Goal: Task Accomplishment & Management: Manage account settings

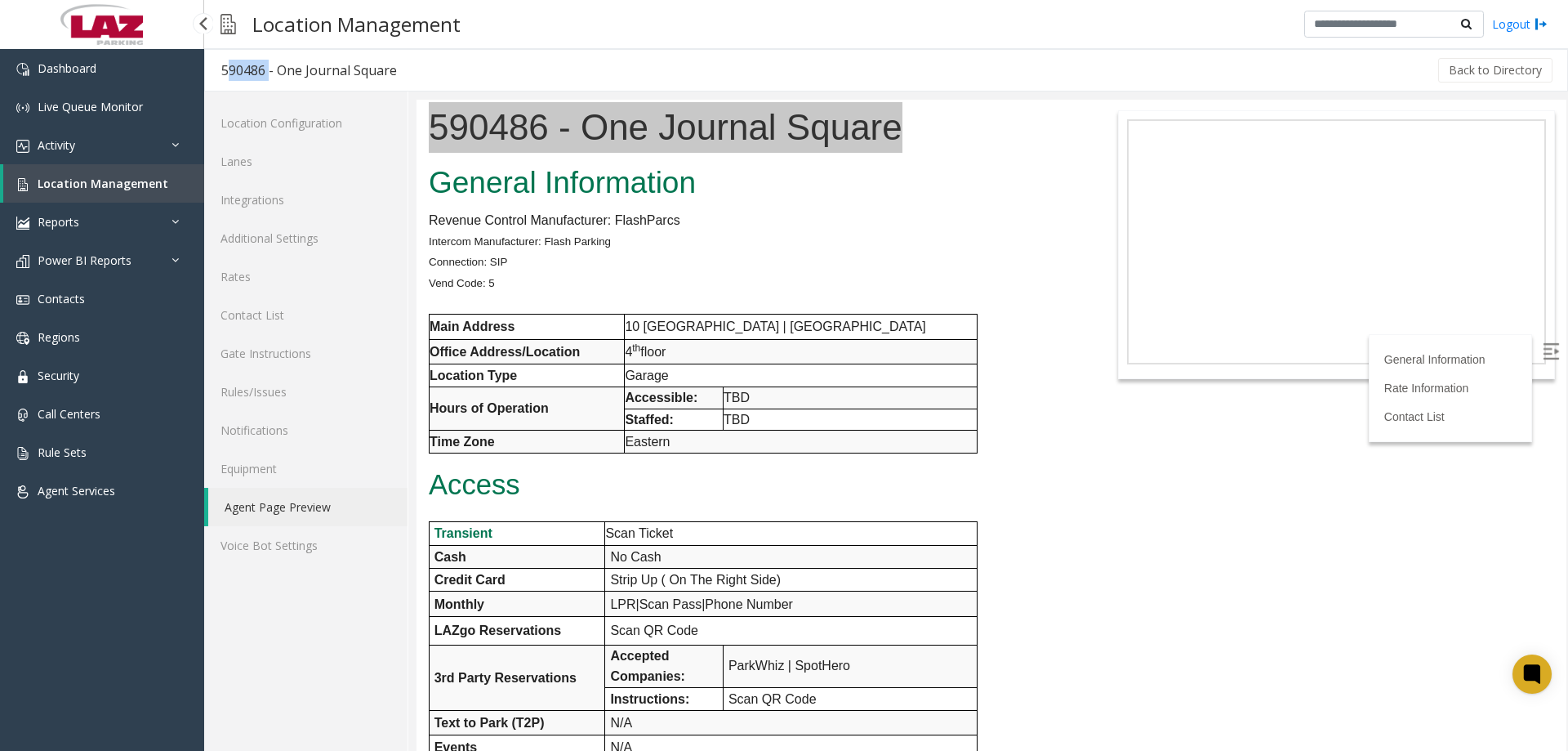
click at [90, 170] on link "Location Management" at bounding box center [103, 183] width 201 height 38
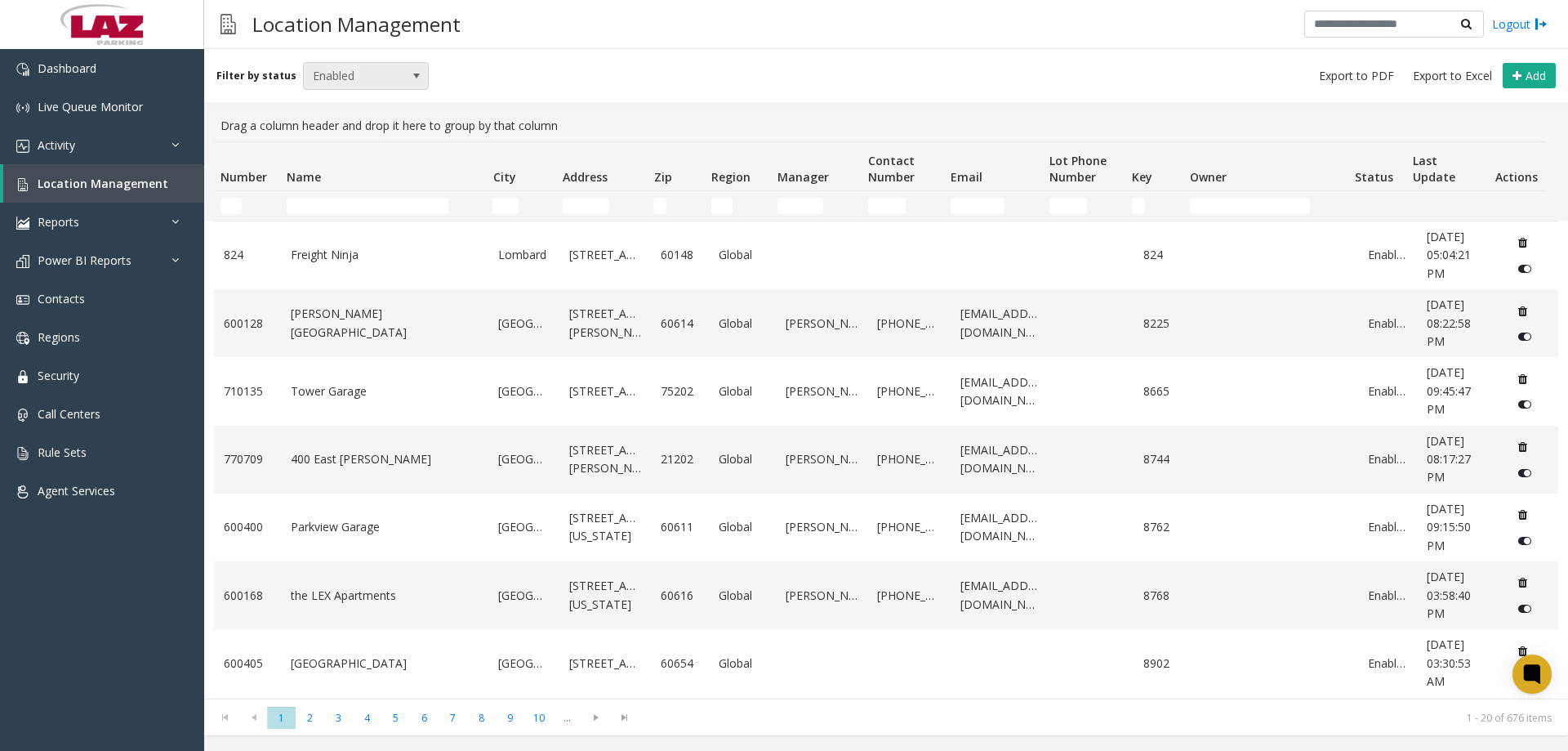
click at [310, 82] on span "Enabled" at bounding box center [353, 76] width 99 height 26
click at [323, 104] on li "All" at bounding box center [358, 103] width 122 height 22
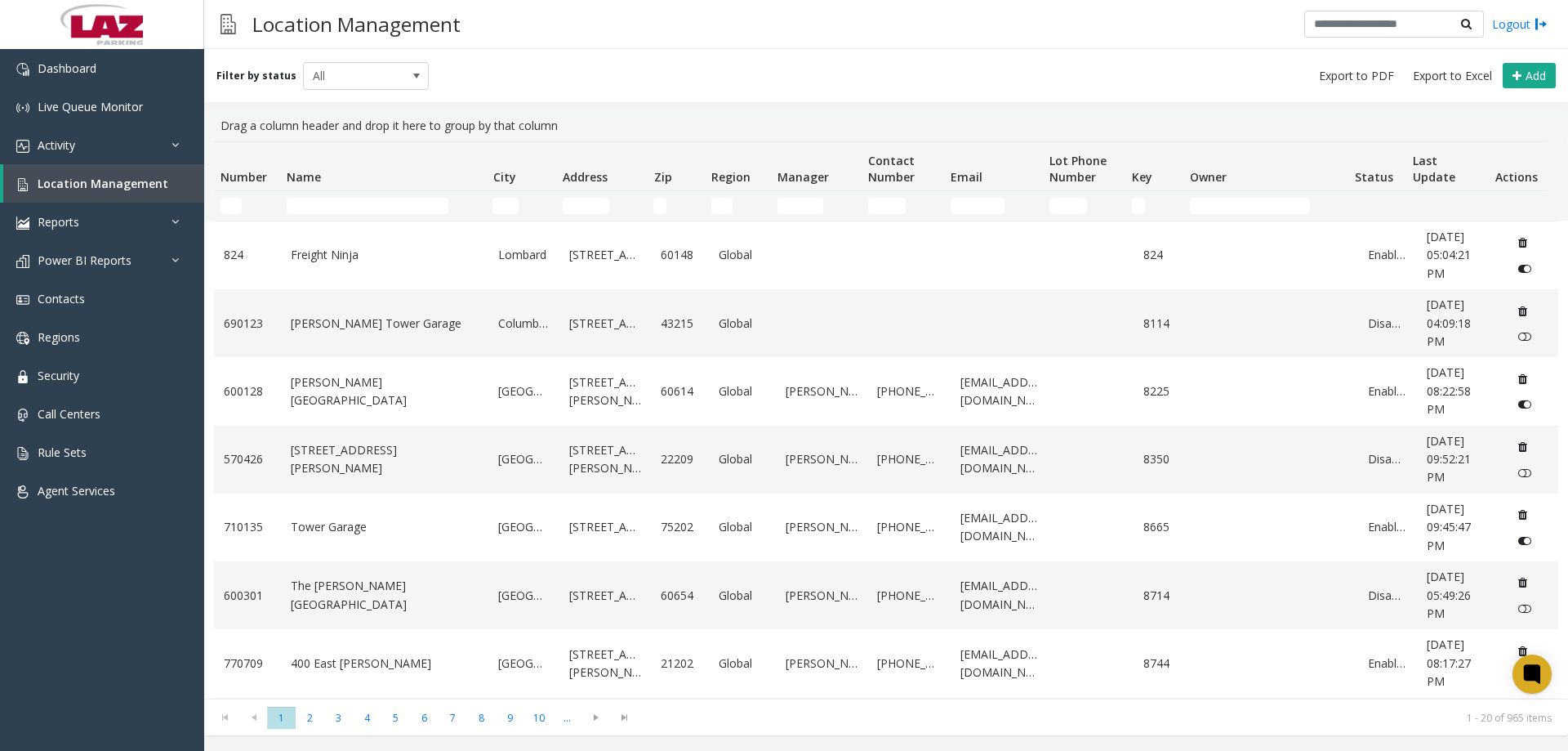
click at [235, 192] on td "Number Filter" at bounding box center [247, 205] width 66 height 29
click at [234, 204] on input "Number Filter" at bounding box center [232, 205] width 21 height 17
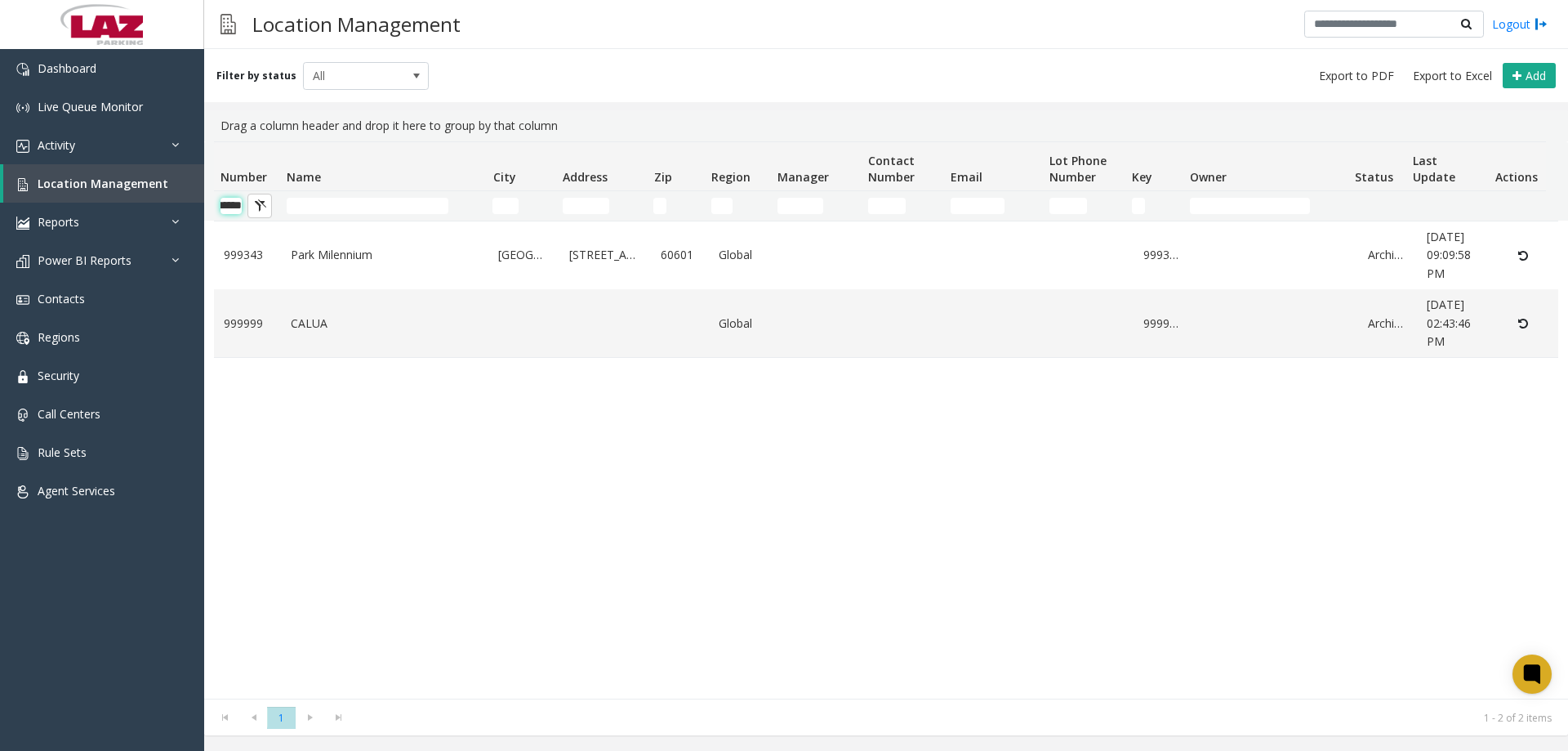
scroll to position [0, 27]
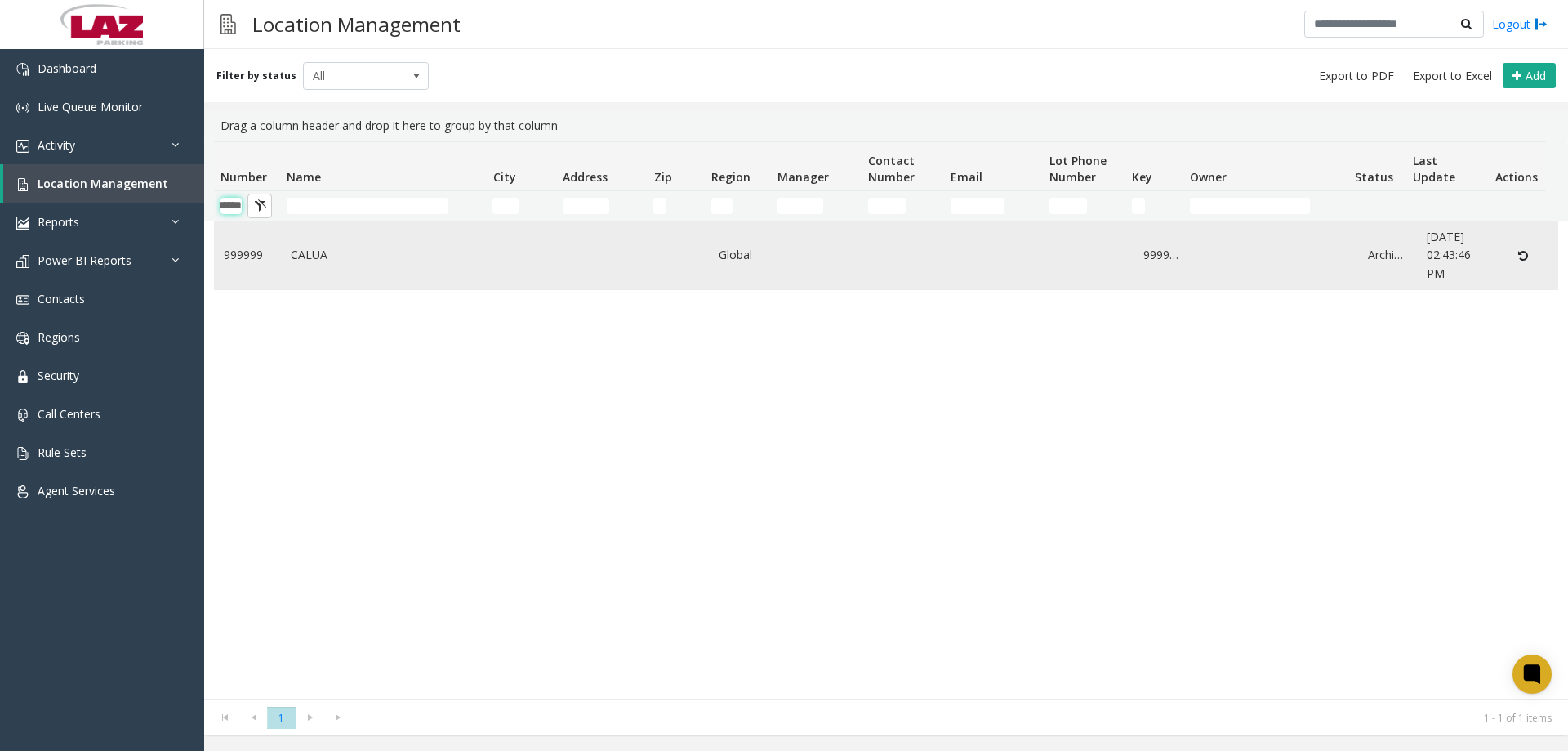
type input "******"
click at [245, 252] on link "999999" at bounding box center [247, 255] width 48 height 18
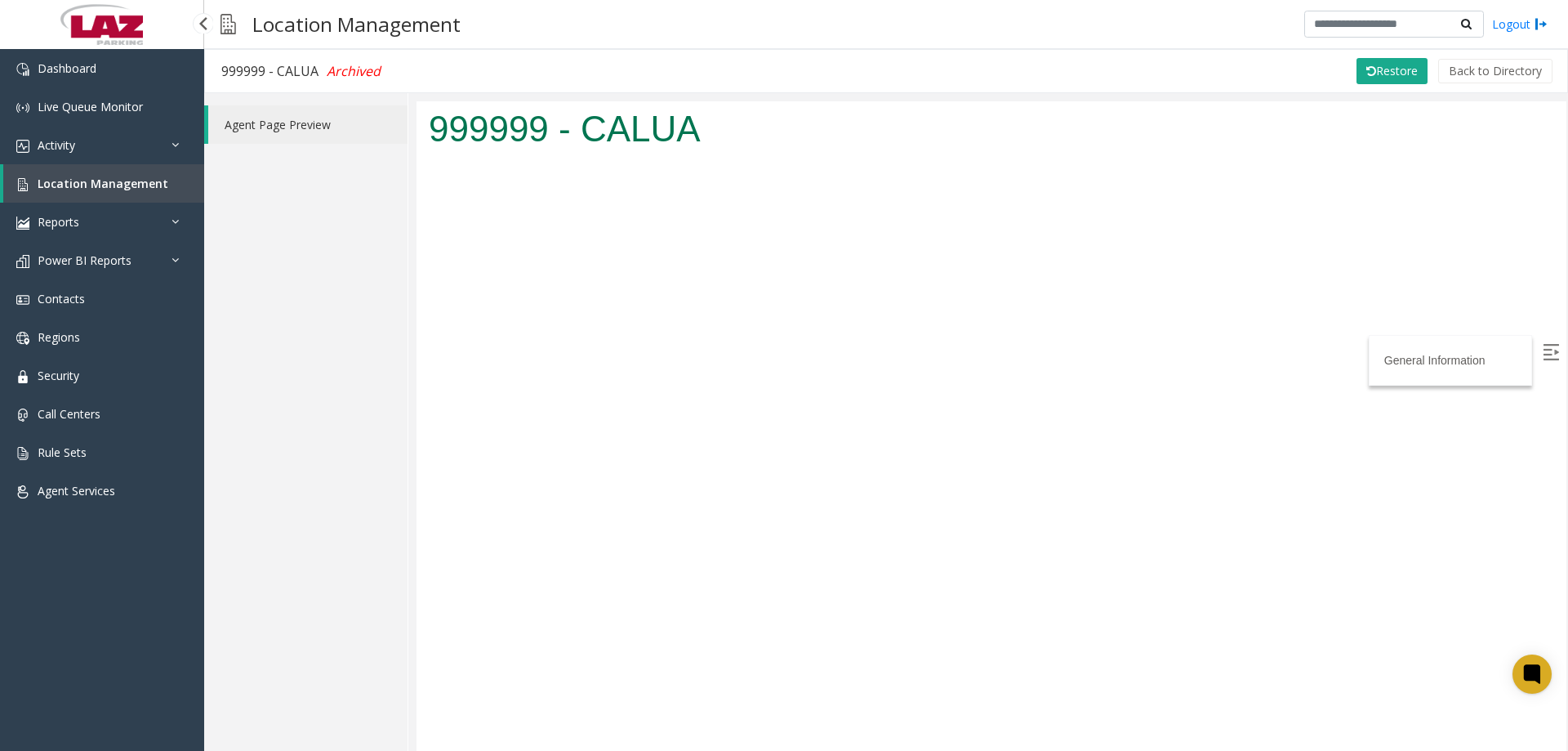
click at [142, 177] on span "Location Management" at bounding box center [103, 184] width 130 height 16
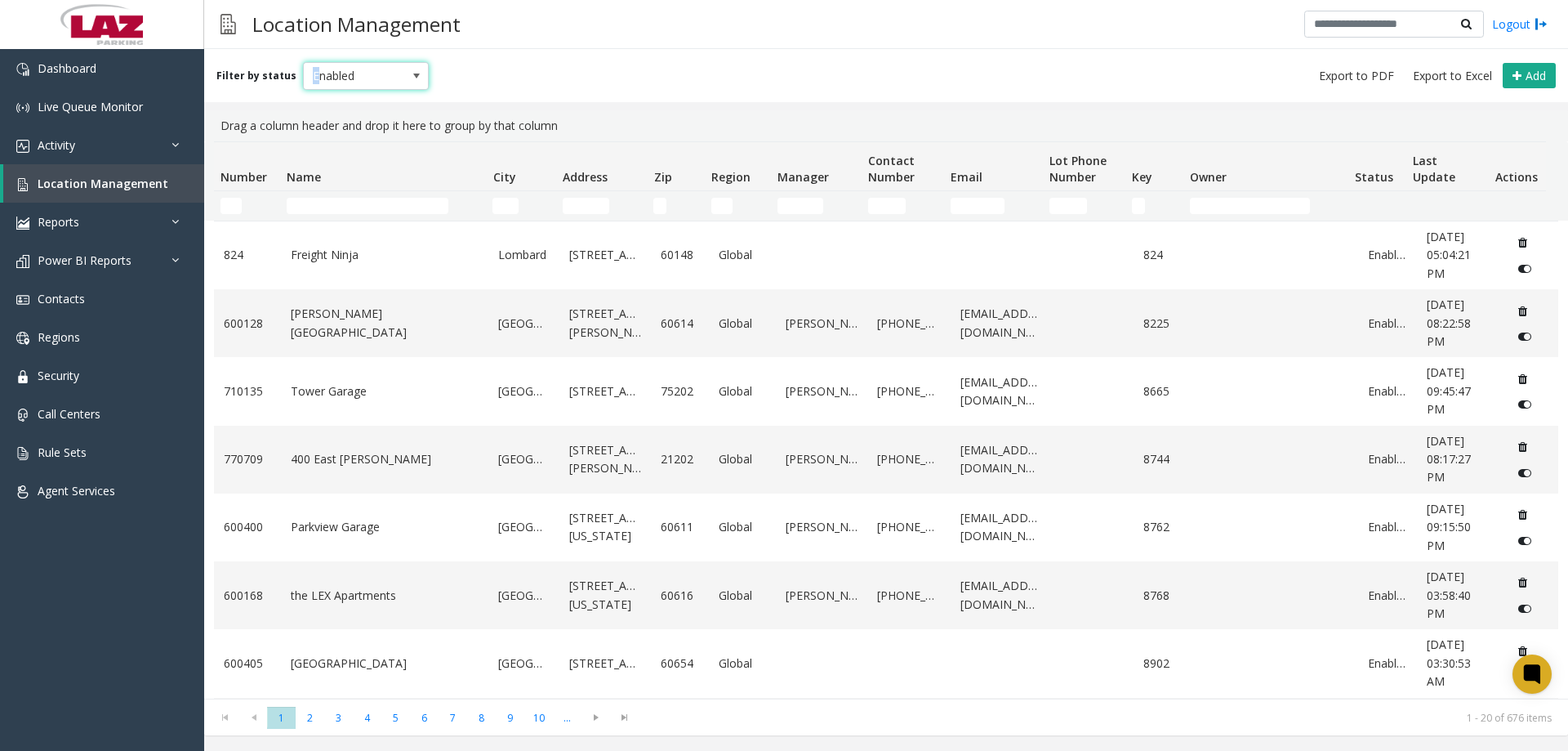
drag, startPoint x: 302, startPoint y: 87, endPoint x: 312, endPoint y: 73, distance: 17.2
click at [312, 73] on span "Enabled" at bounding box center [353, 76] width 99 height 26
click at [323, 72] on span "Enabled" at bounding box center [353, 76] width 99 height 26
click at [334, 109] on li "All" at bounding box center [358, 103] width 122 height 22
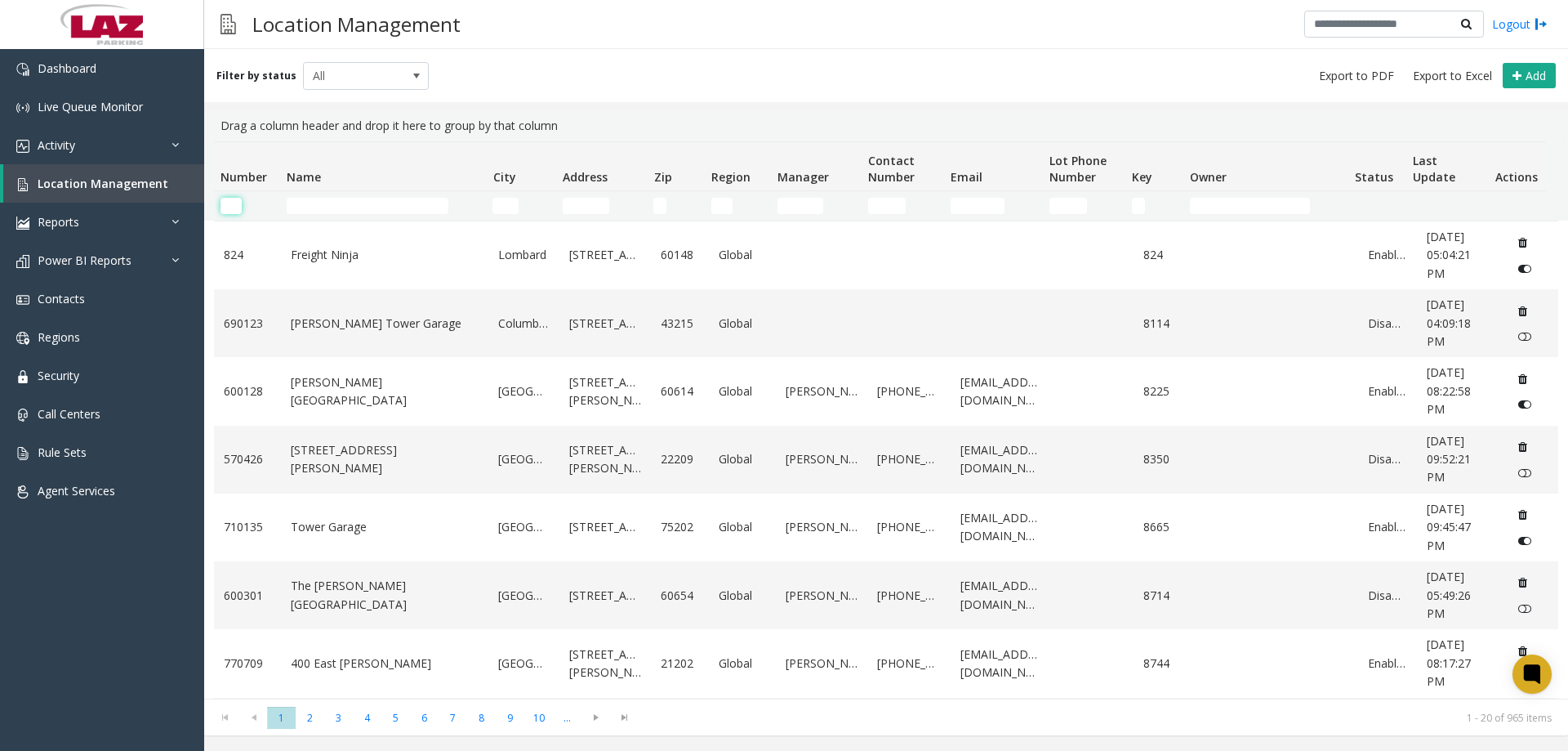
click at [236, 206] on input "Number Filter" at bounding box center [232, 205] width 21 height 17
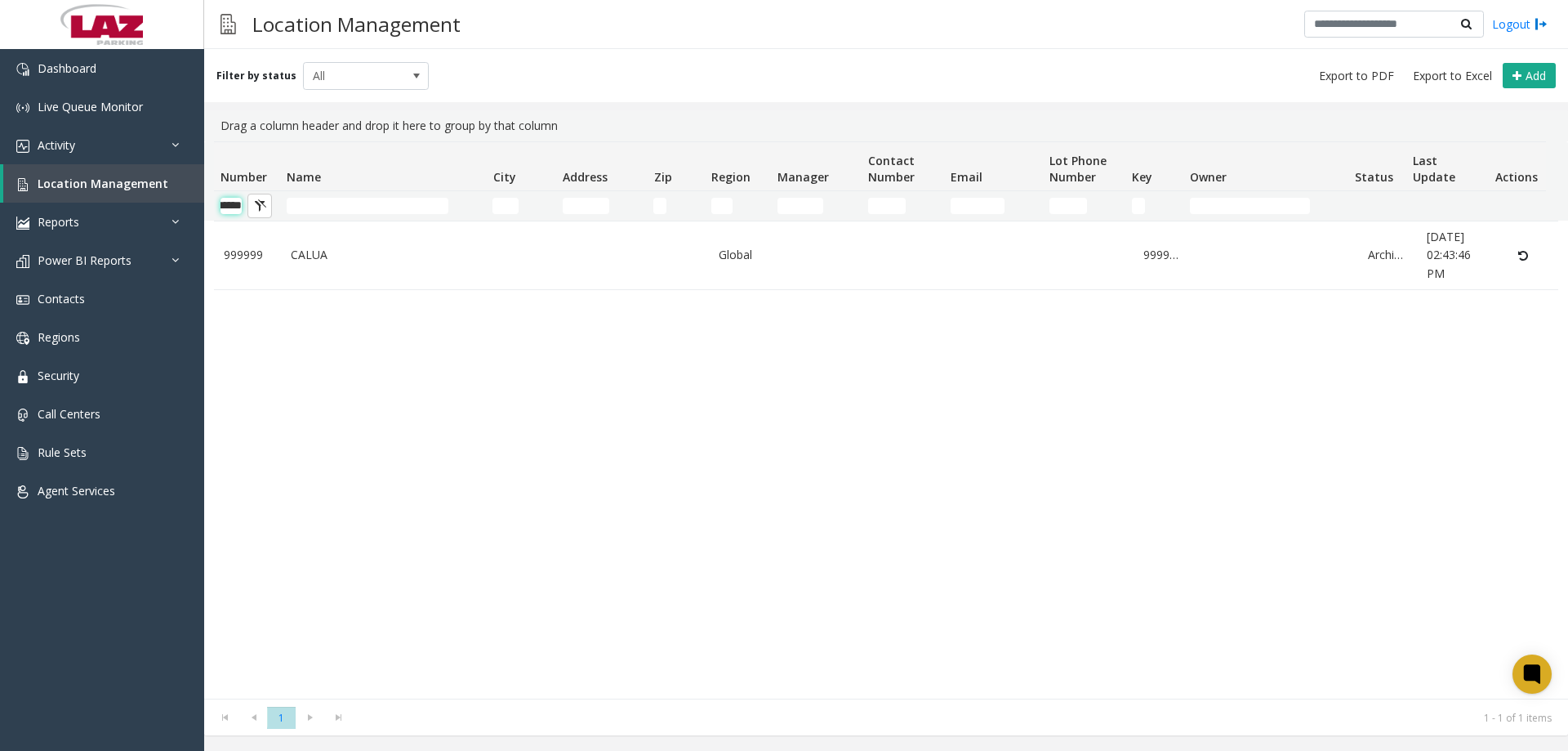
scroll to position [0, 27]
type input "******"
click at [1550, 84] on button "Add" at bounding box center [1529, 76] width 53 height 26
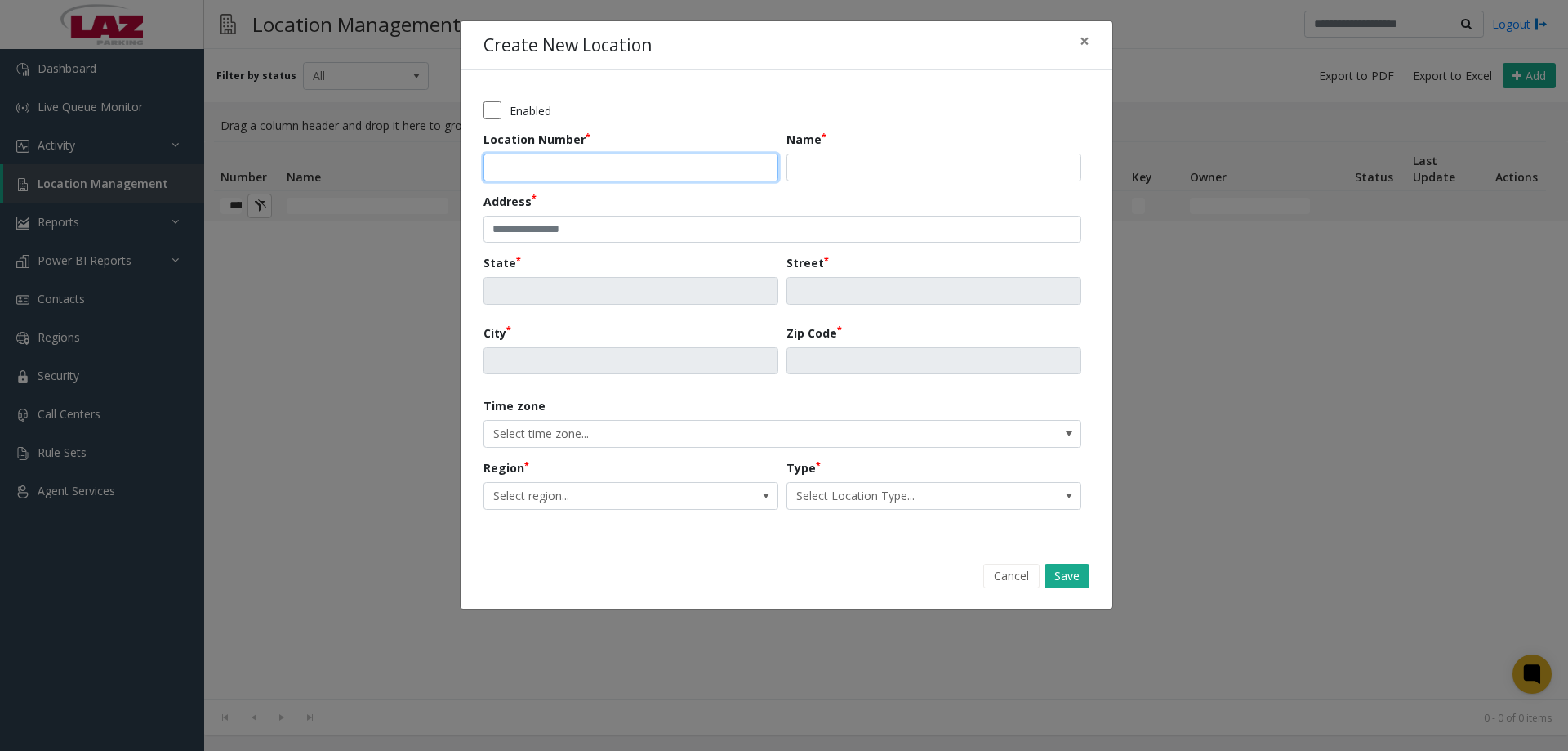
click at [495, 175] on input "Location Number" at bounding box center [630, 167] width 295 height 28
type input "******"
click at [844, 156] on input "Name" at bounding box center [933, 167] width 295 height 28
click at [916, 164] on input "Name" at bounding box center [933, 167] width 295 height 28
paste input "**********"
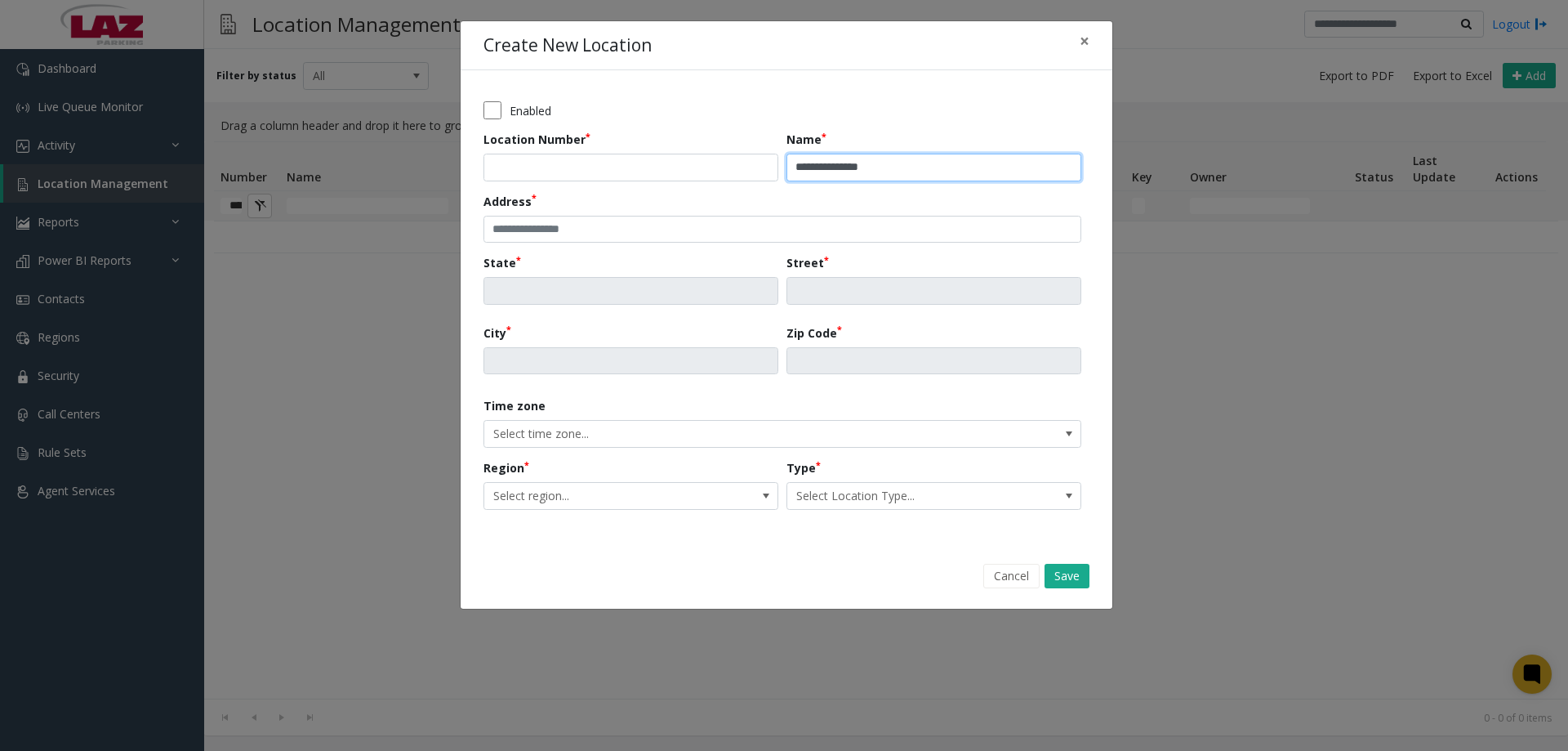
type input "**********"
click at [671, 253] on app-location-address "Address [GEOGRAPHIC_DATA] Zip Code" at bounding box center [786, 289] width 606 height 194
click at [662, 234] on input "text" at bounding box center [782, 230] width 598 height 28
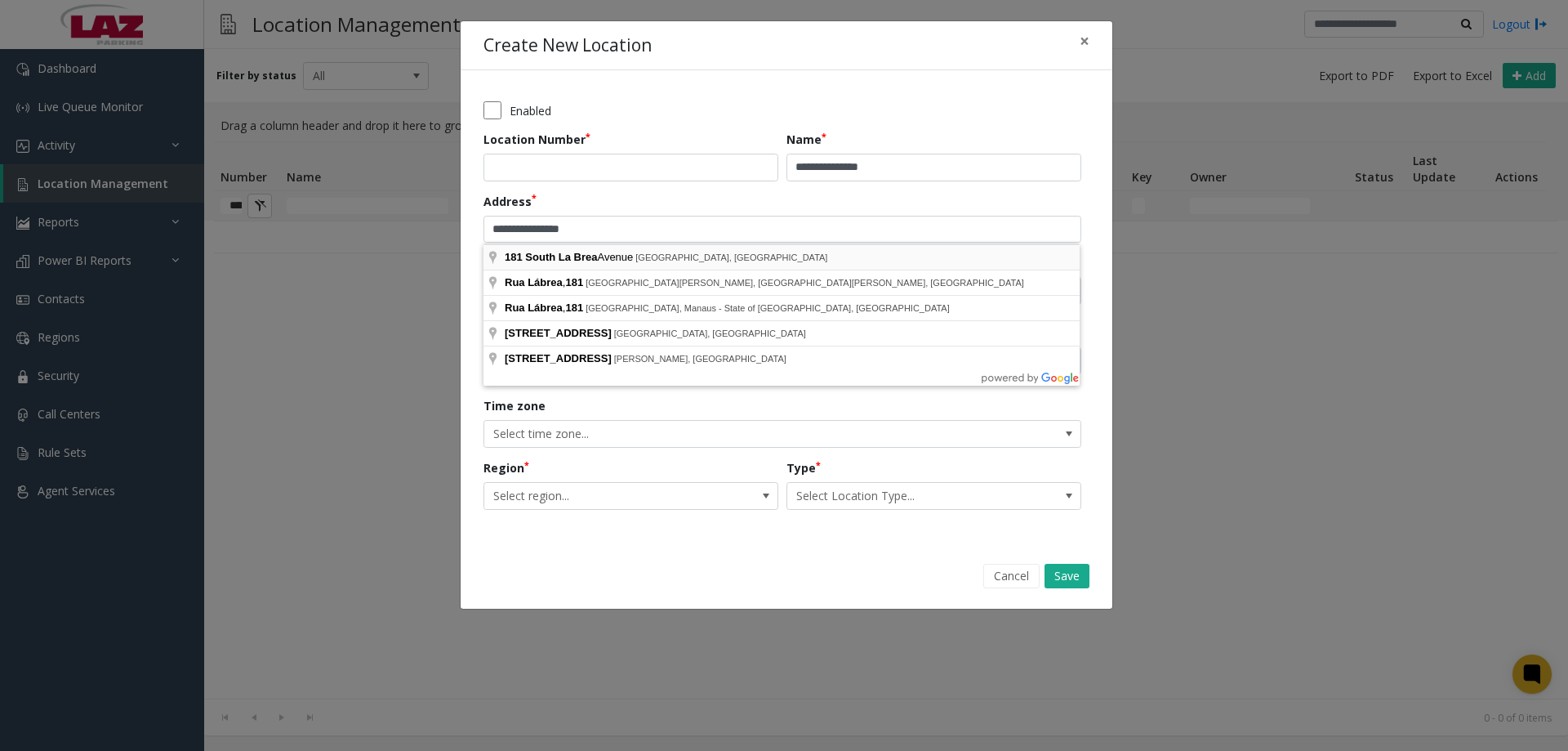
type input "**********"
type input "**"
type input "**********"
type input "*****"
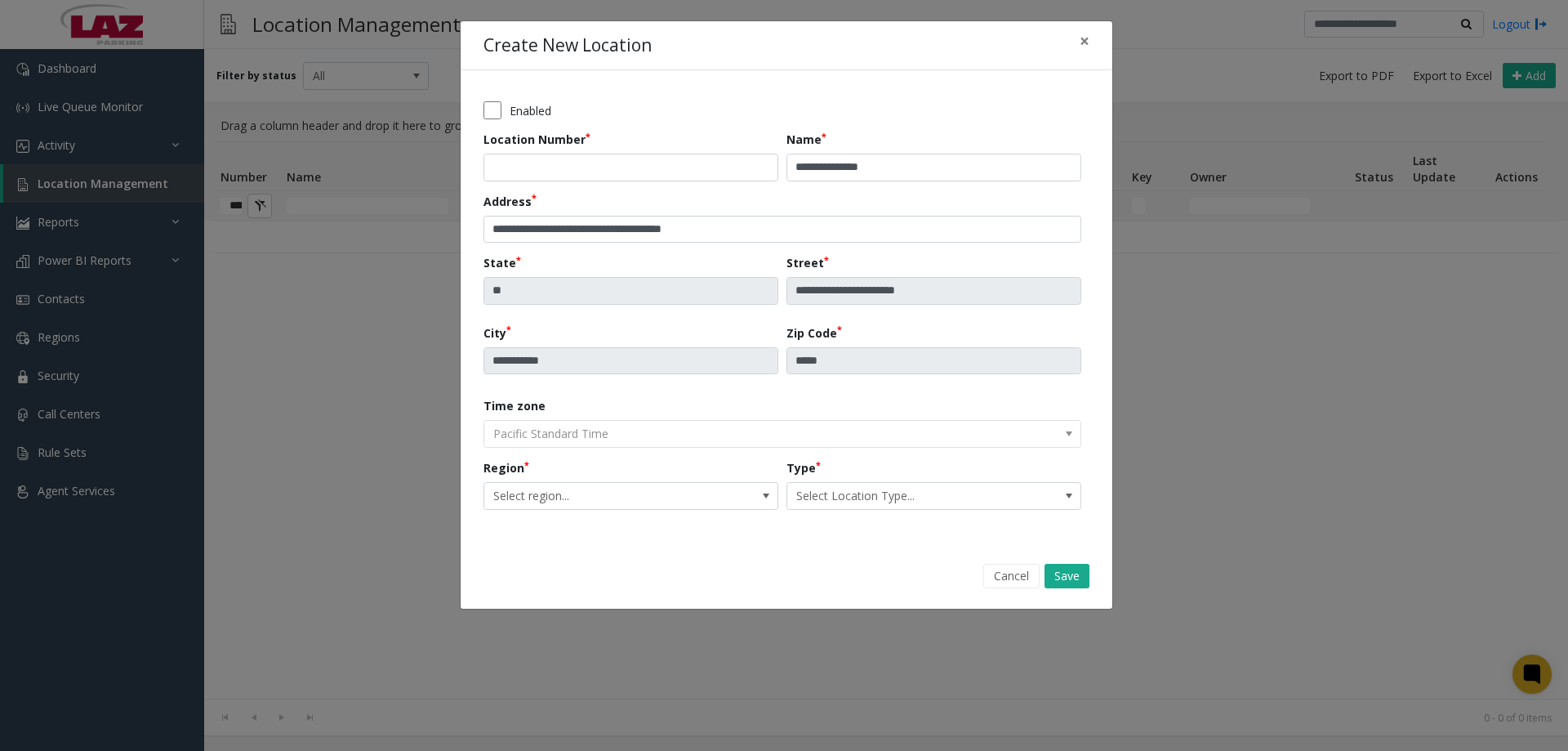
click at [637, 439] on kendo-dropdownlist "Pacific Standard Time" at bounding box center [782, 434] width 598 height 28
drag, startPoint x: 618, startPoint y: 471, endPoint x: 611, endPoint y: 480, distance: 11.4
click at [615, 471] on div "Region Select region..." at bounding box center [634, 484] width 303 height 51
click at [610, 491] on span "Select region..." at bounding box center [601, 495] width 234 height 26
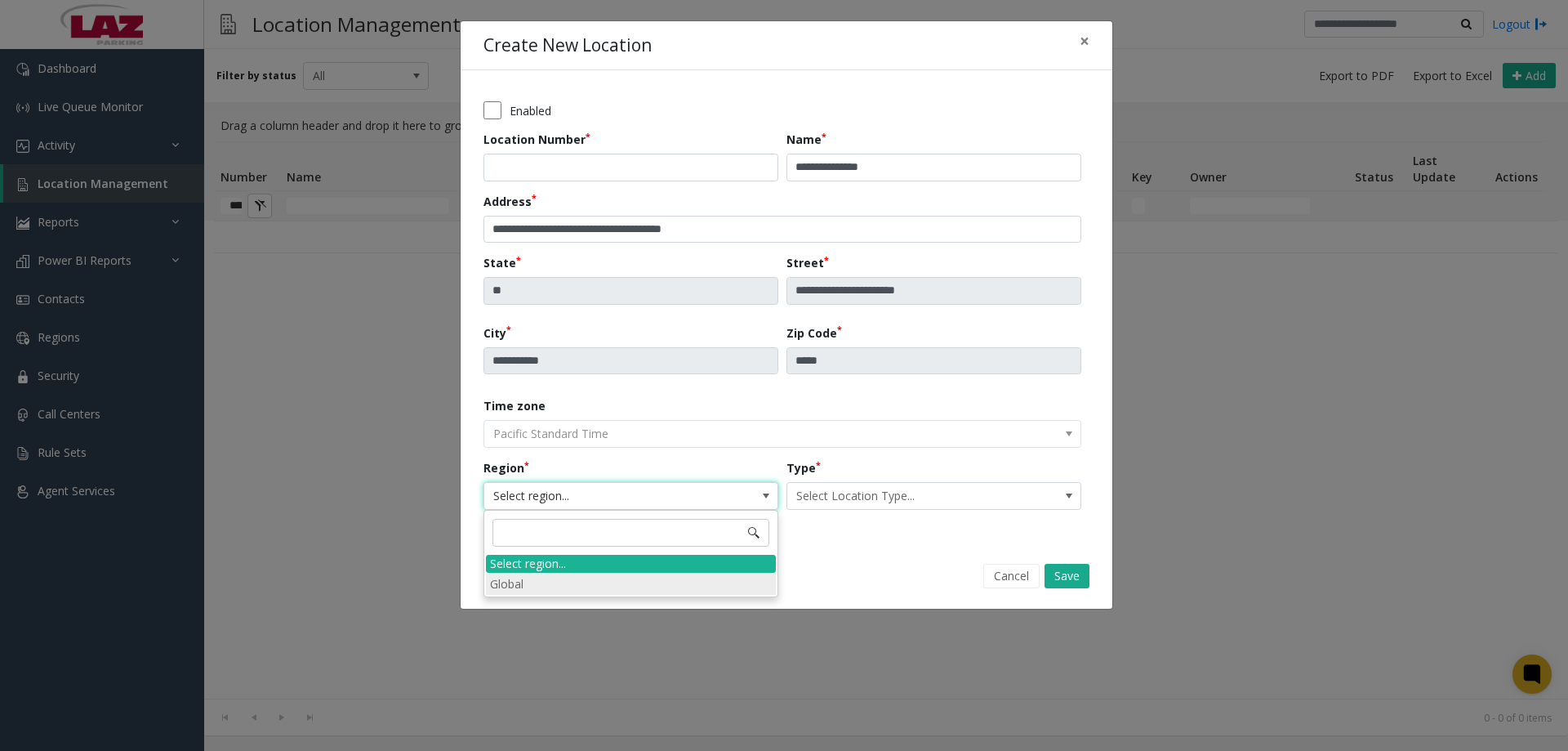
click at [532, 587] on li "Global" at bounding box center [631, 584] width 290 height 22
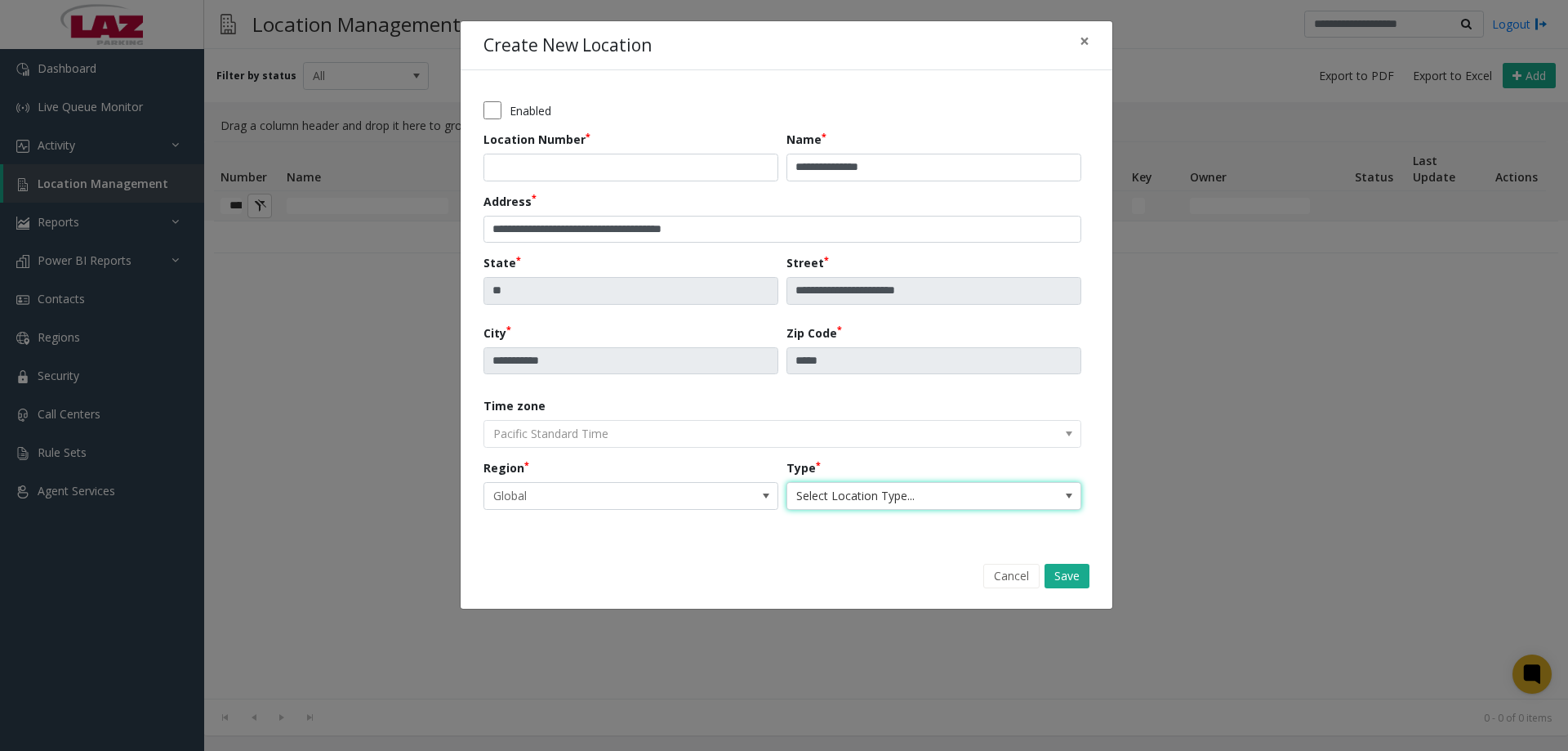
click at [873, 497] on span "Select Location Type..." at bounding box center [904, 495] width 234 height 26
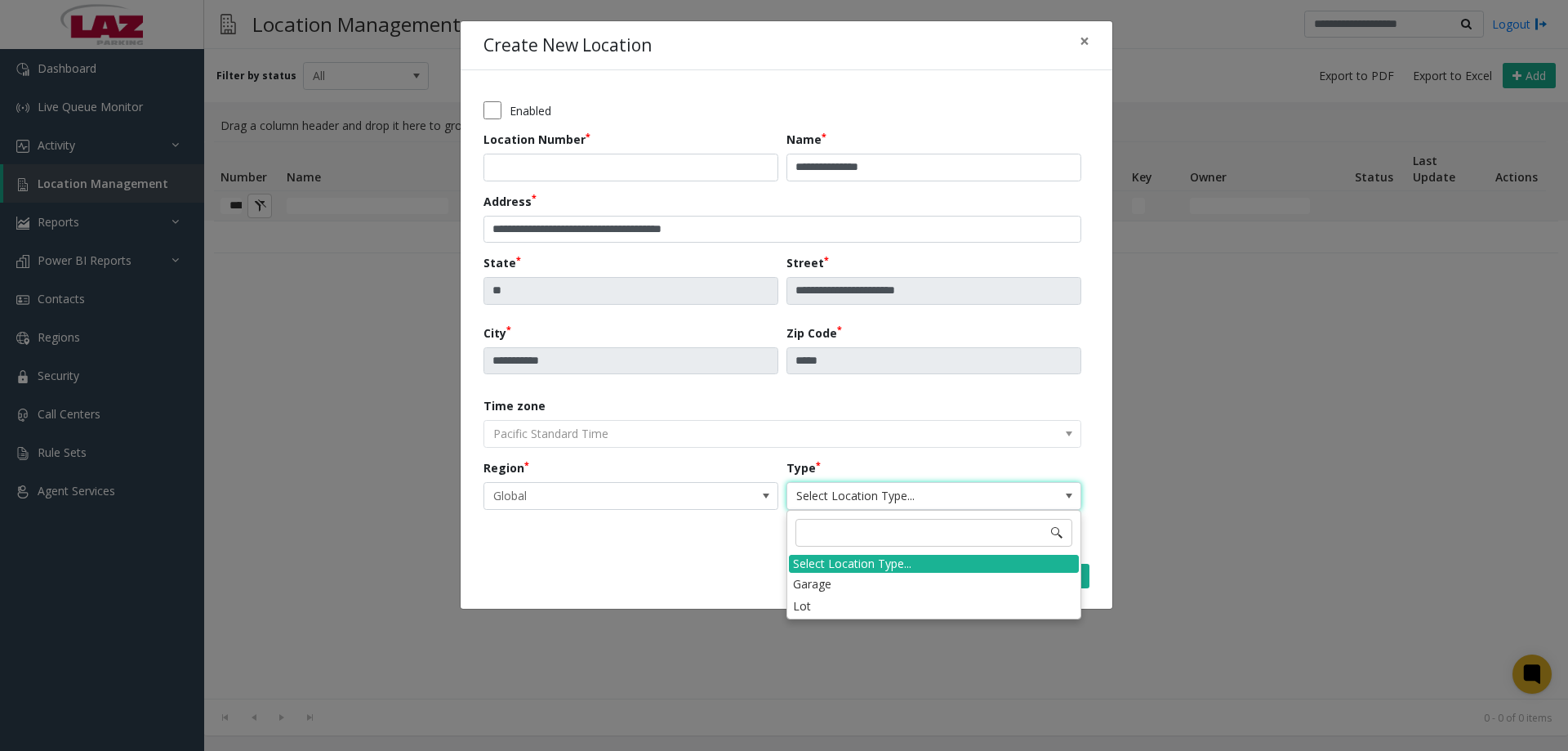
drag, startPoint x: 837, startPoint y: 587, endPoint x: 811, endPoint y: 582, distance: 26.5
click at [836, 587] on li "Garage" at bounding box center [934, 584] width 290 height 22
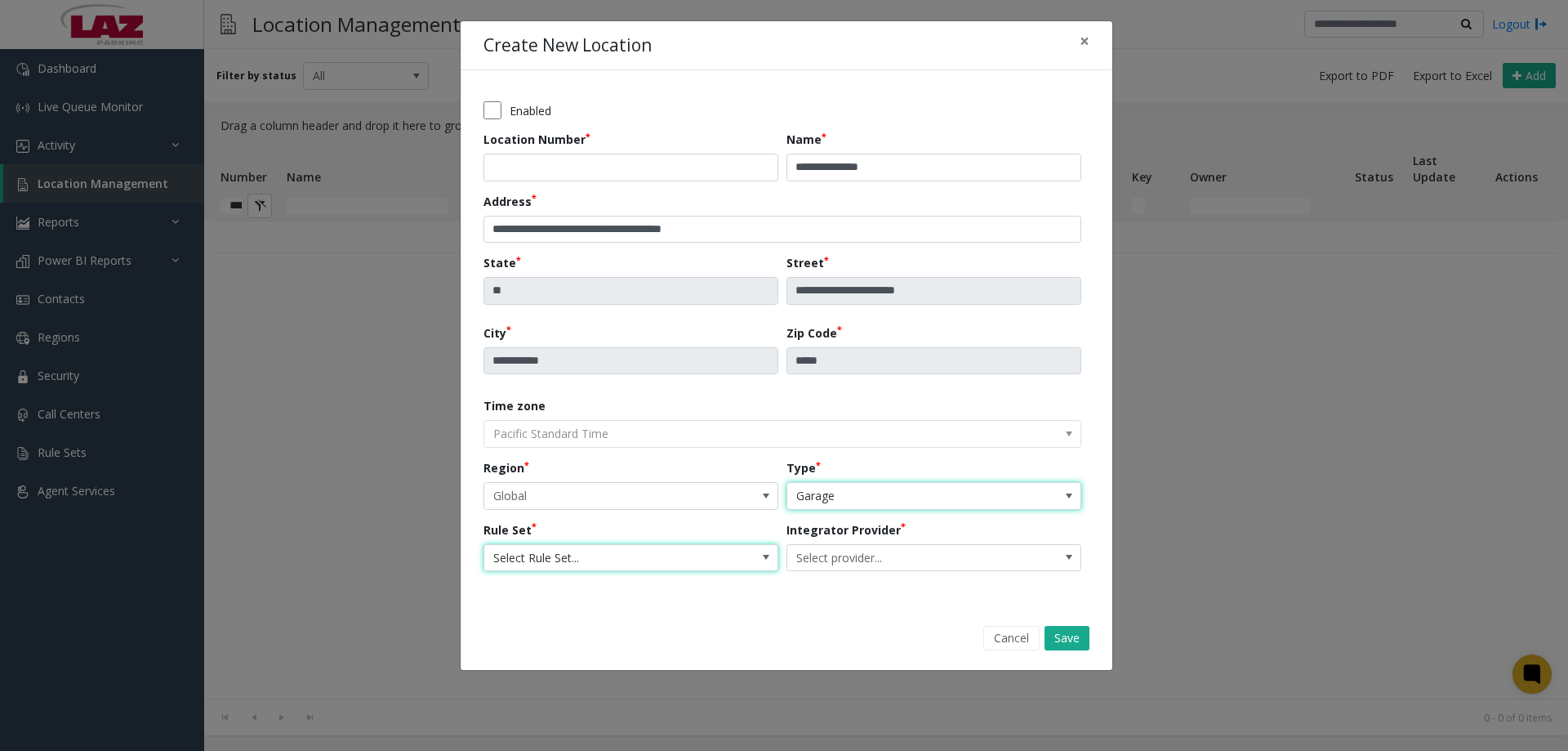
click at [557, 562] on span "Select Rule Set..." at bounding box center [601, 557] width 234 height 26
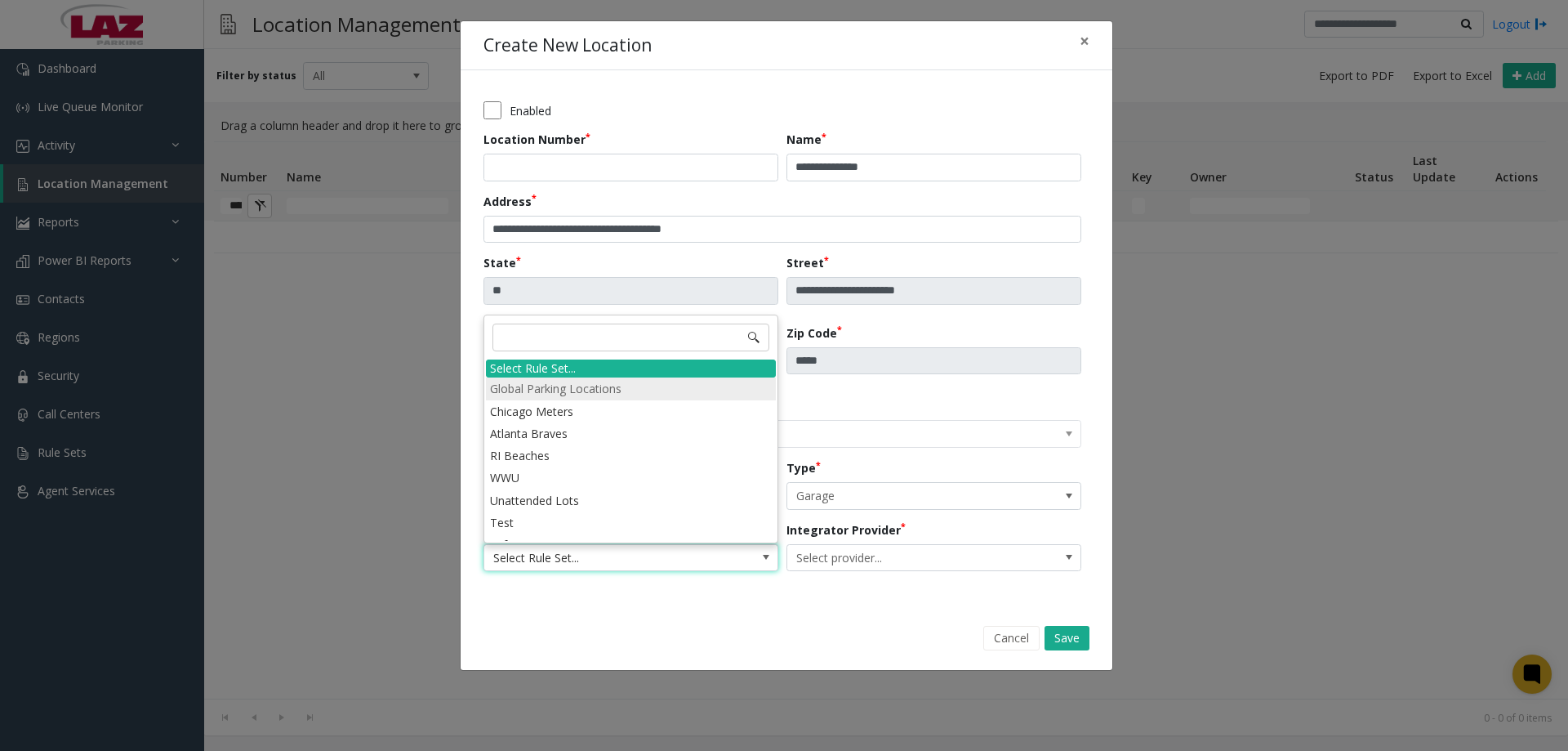
click at [588, 389] on li "Global Parking Locations" at bounding box center [631, 388] width 290 height 22
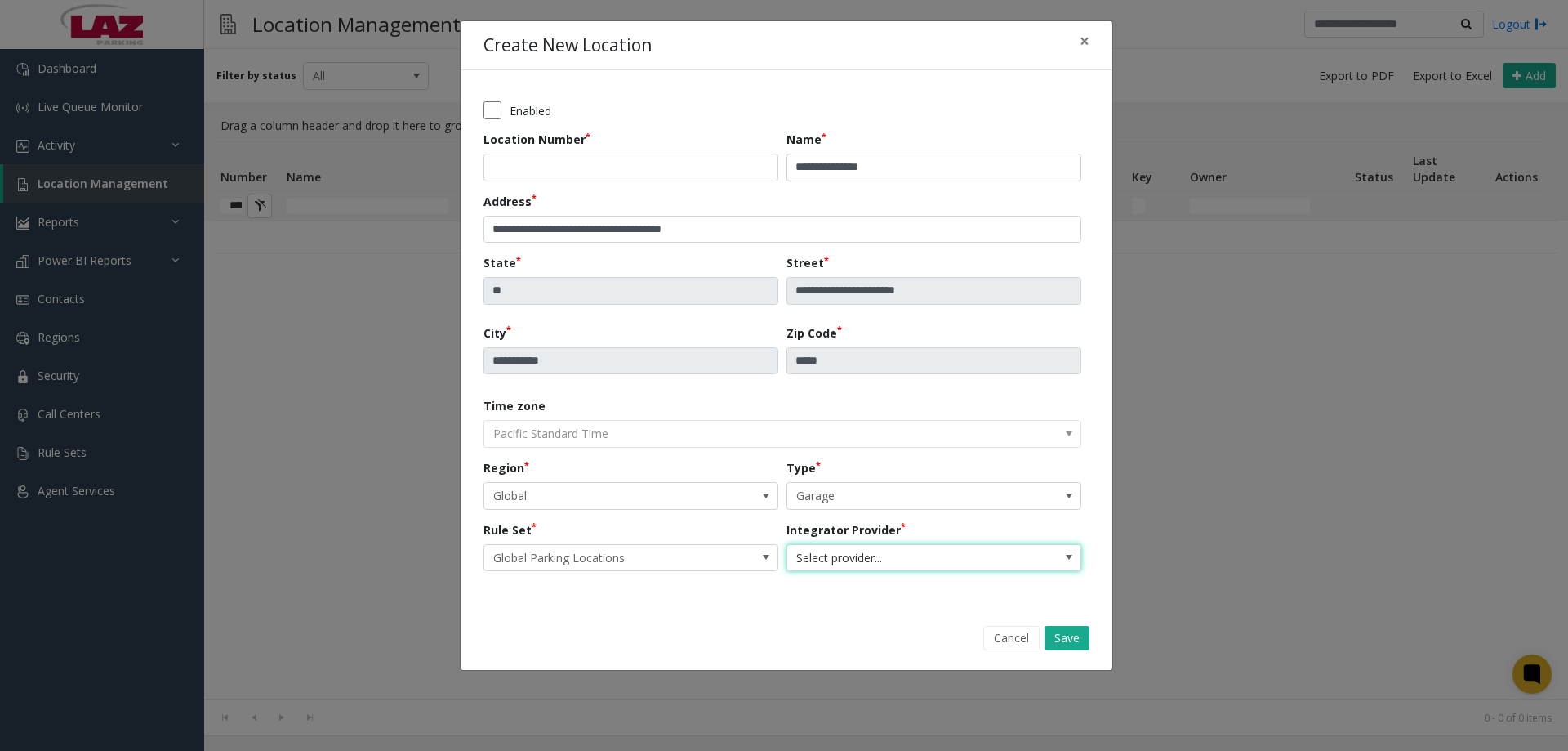
click at [878, 562] on span "Select provider..." at bounding box center [904, 557] width 234 height 26
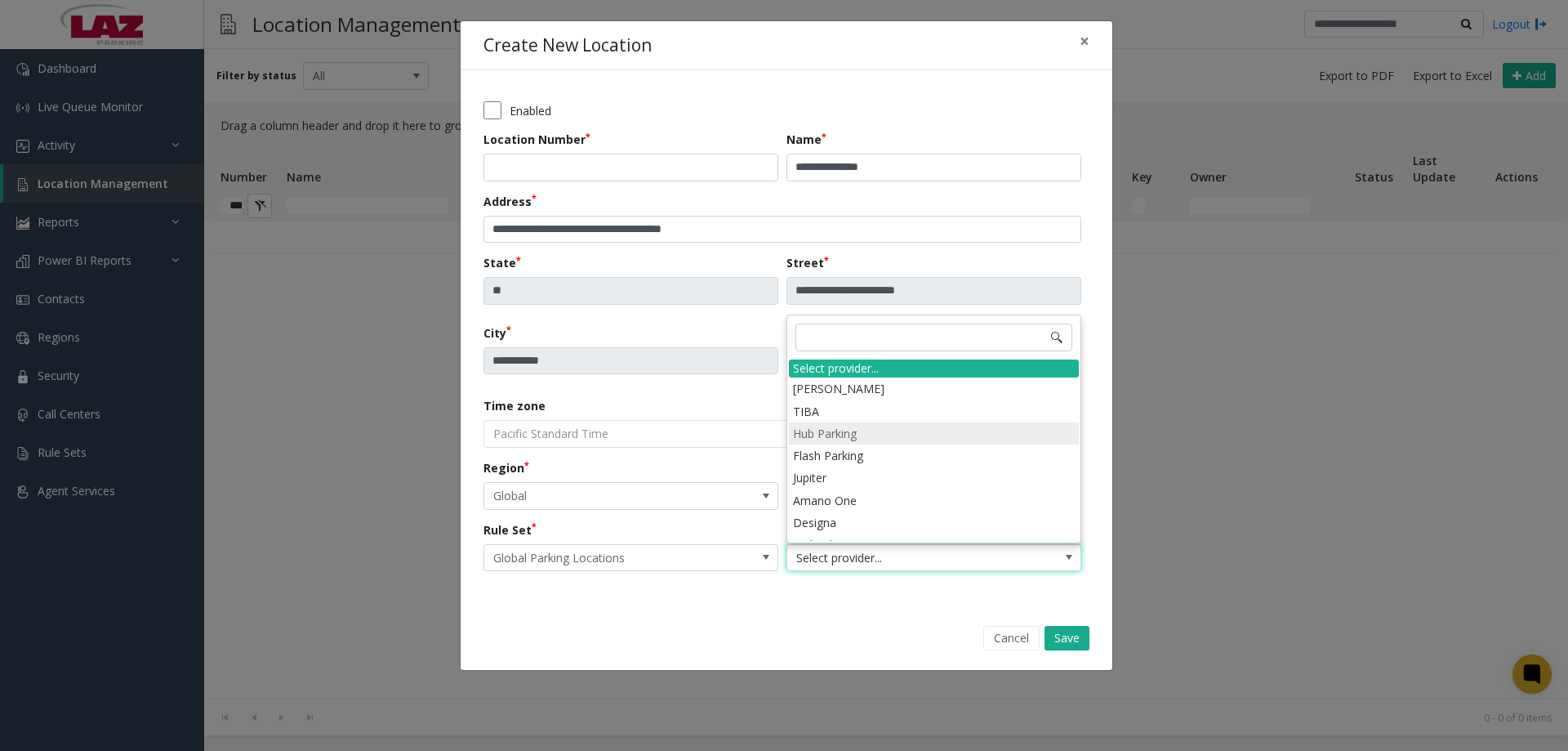
click at [823, 435] on li "Hub Parking" at bounding box center [934, 433] width 290 height 22
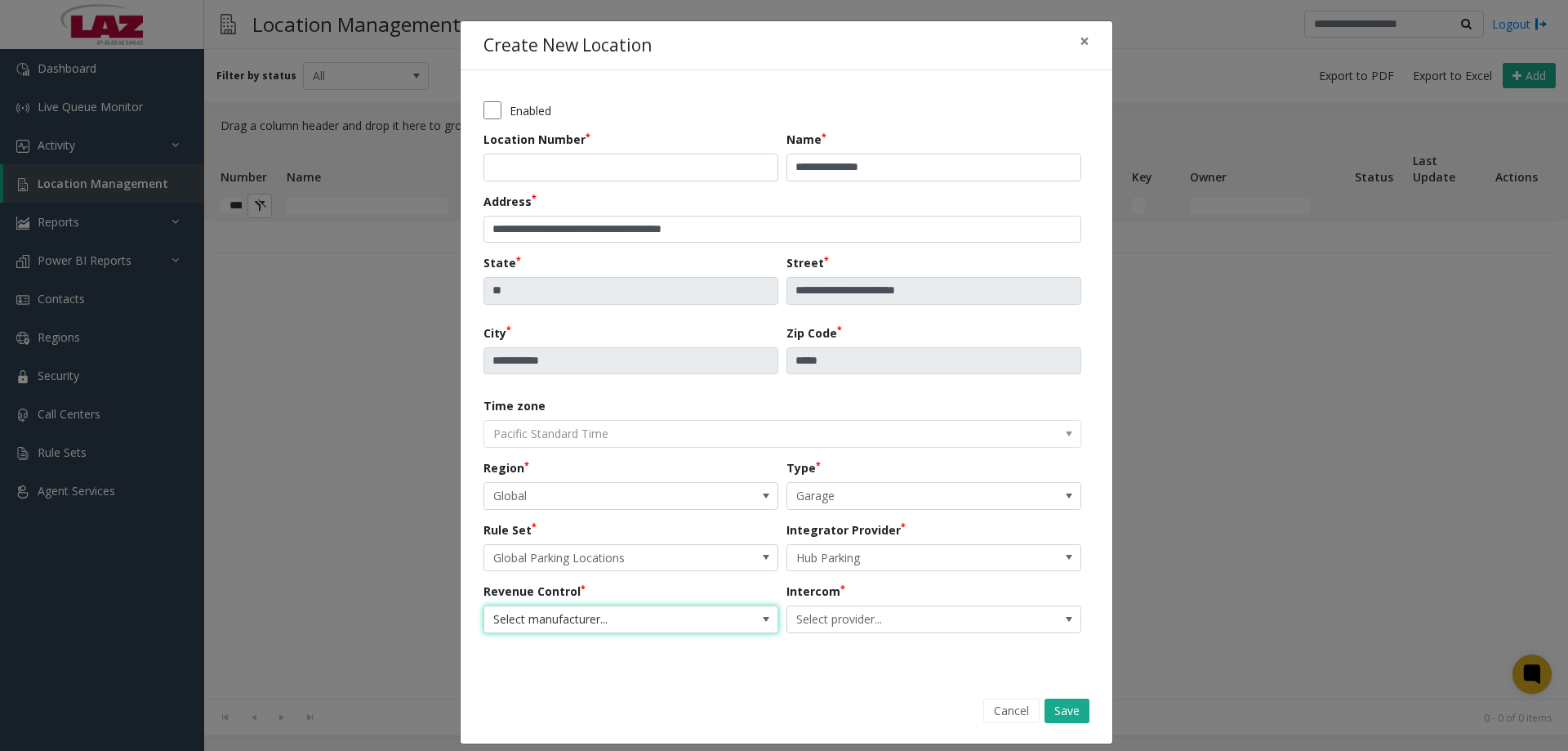
click at [597, 611] on span "Select manufacturer..." at bounding box center [601, 619] width 234 height 26
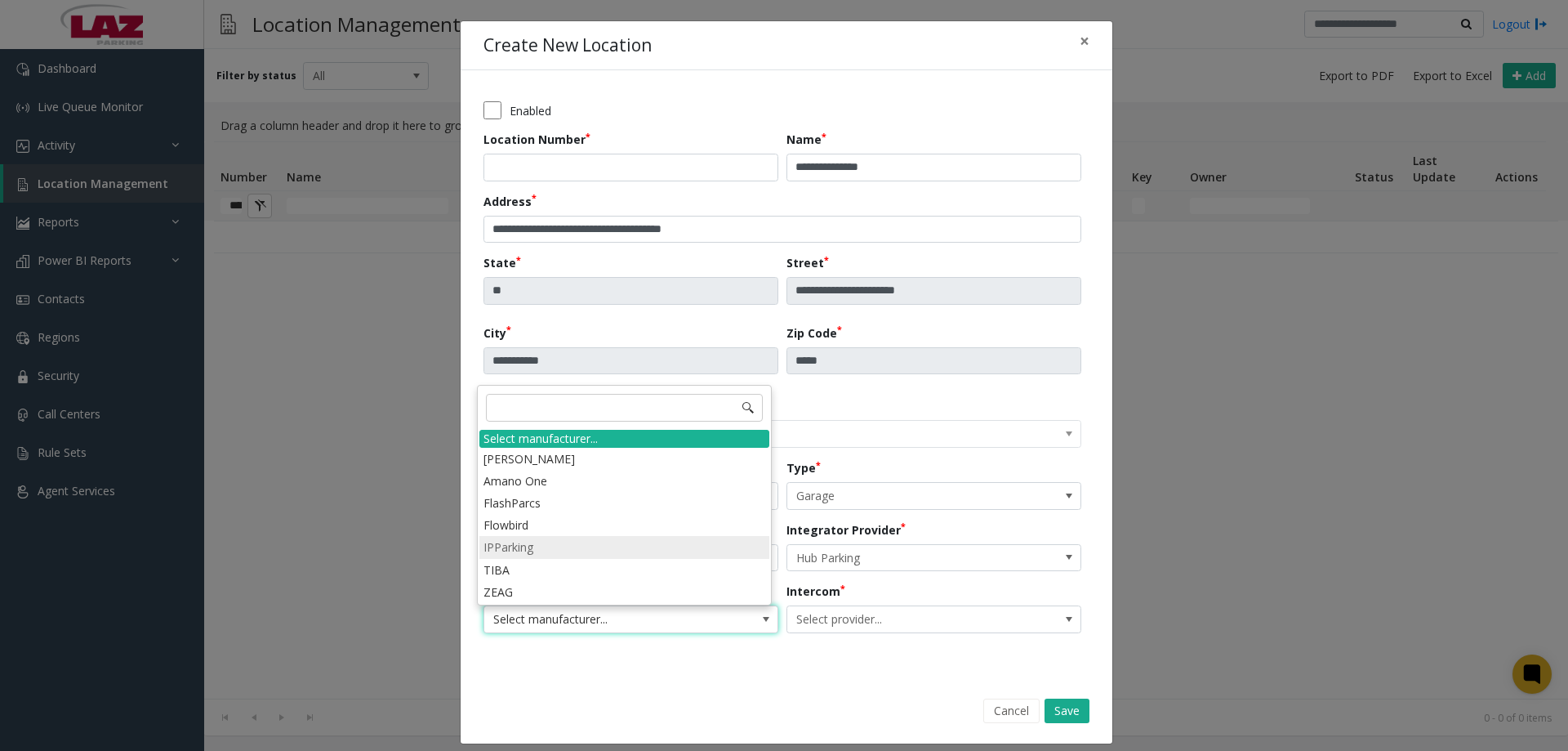
click at [557, 538] on li "IPParking" at bounding box center [624, 547] width 290 height 22
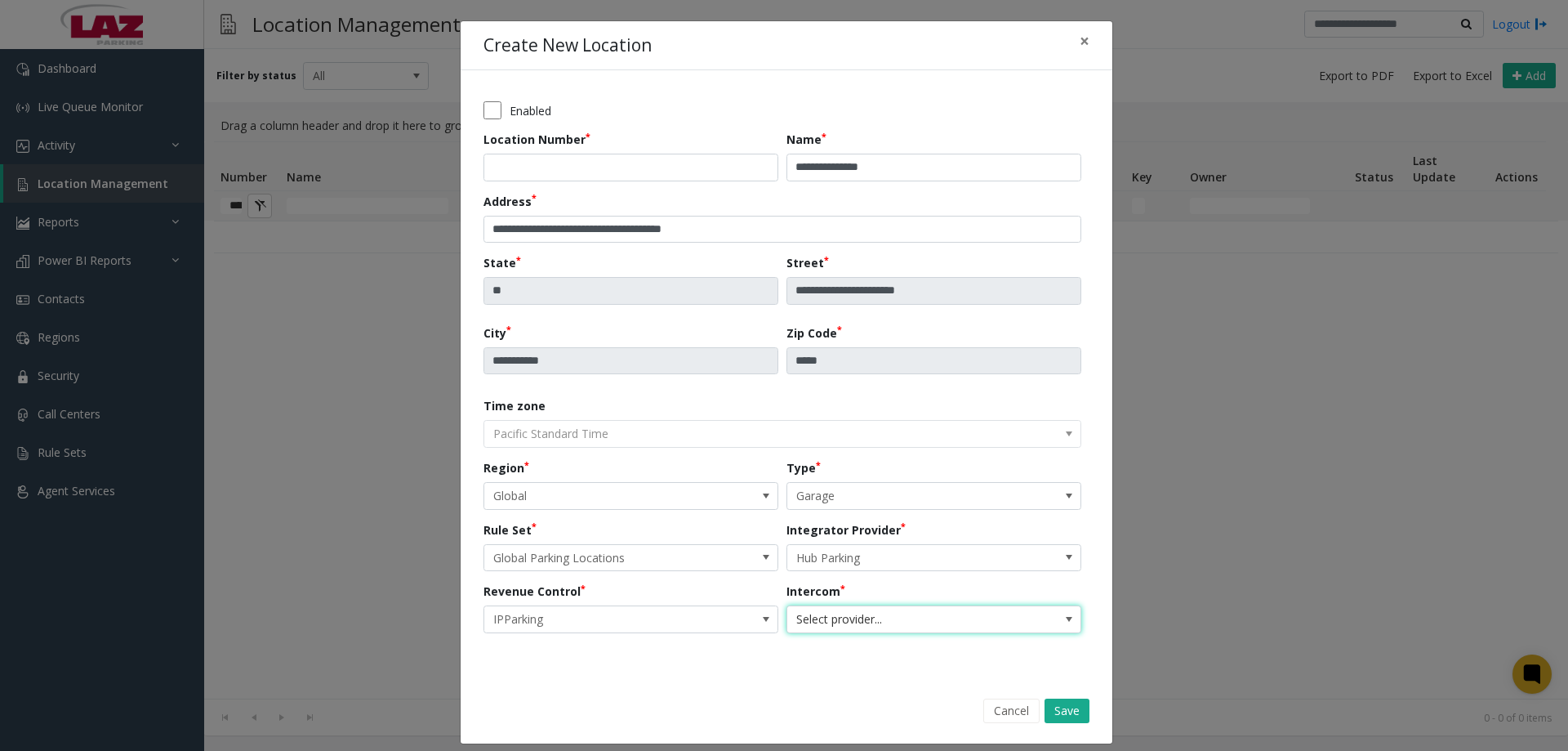
click at [852, 621] on span "Select provider..." at bounding box center [904, 619] width 234 height 26
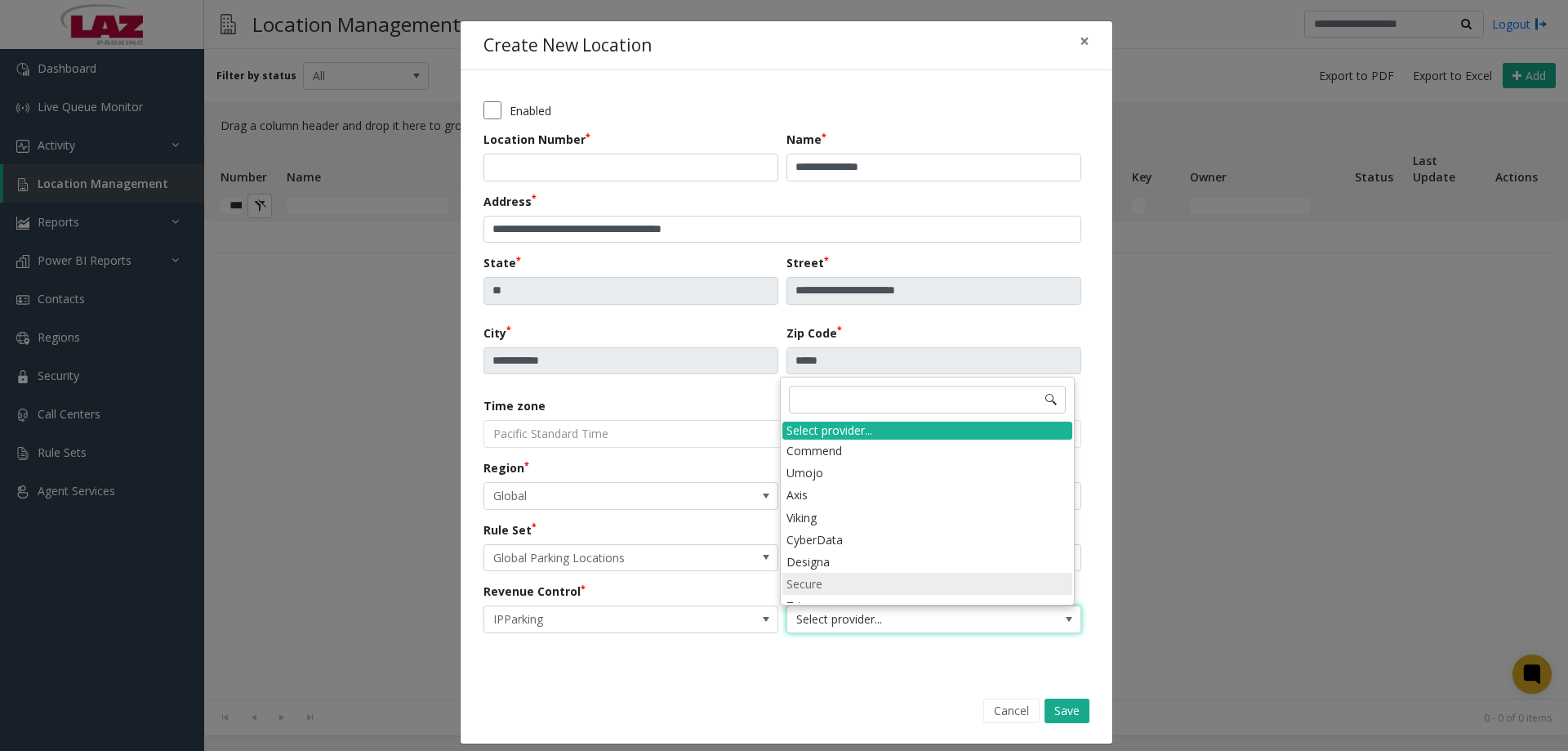
click at [836, 573] on li "Secure" at bounding box center [927, 584] width 290 height 22
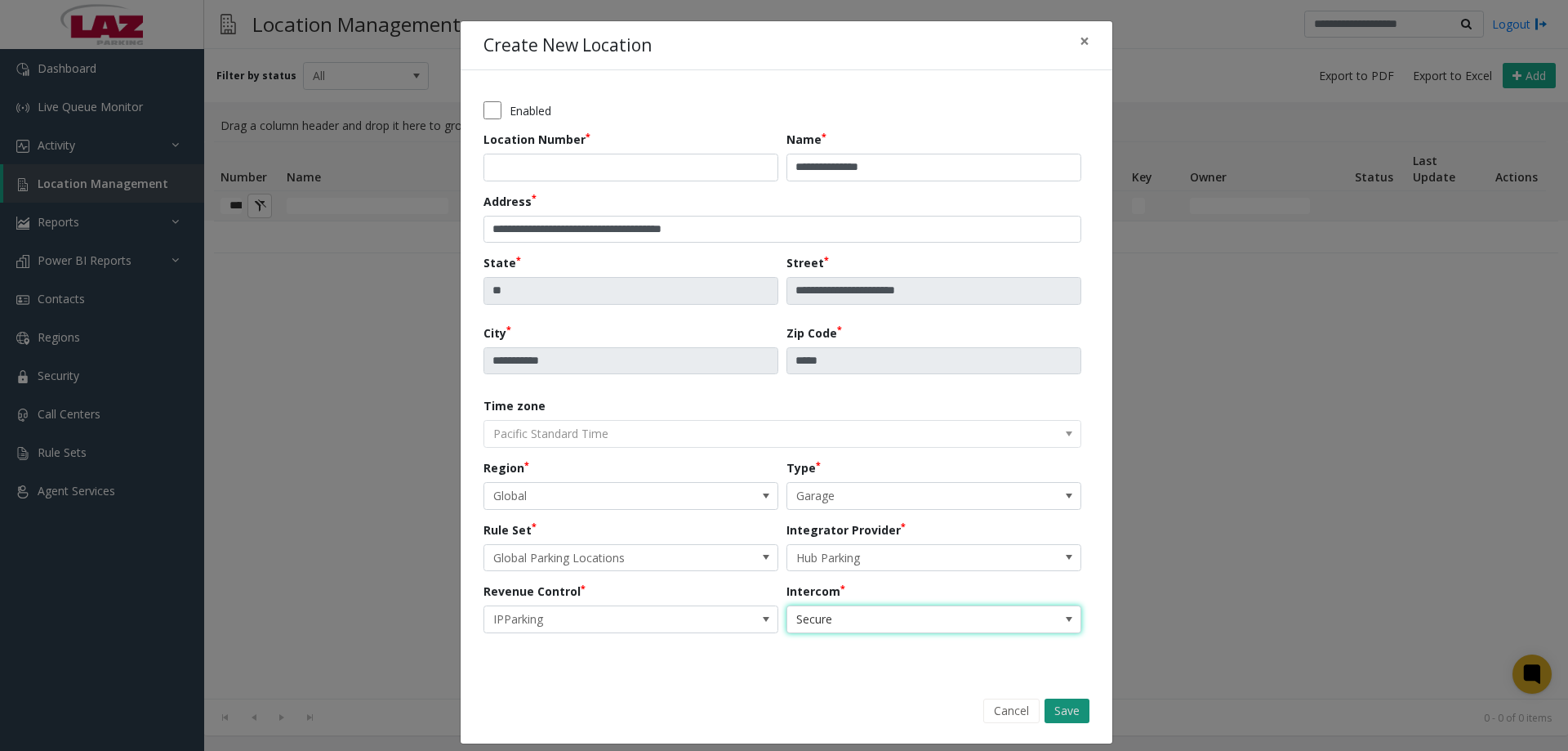
click at [1062, 710] on button "Save" at bounding box center [1067, 710] width 45 height 24
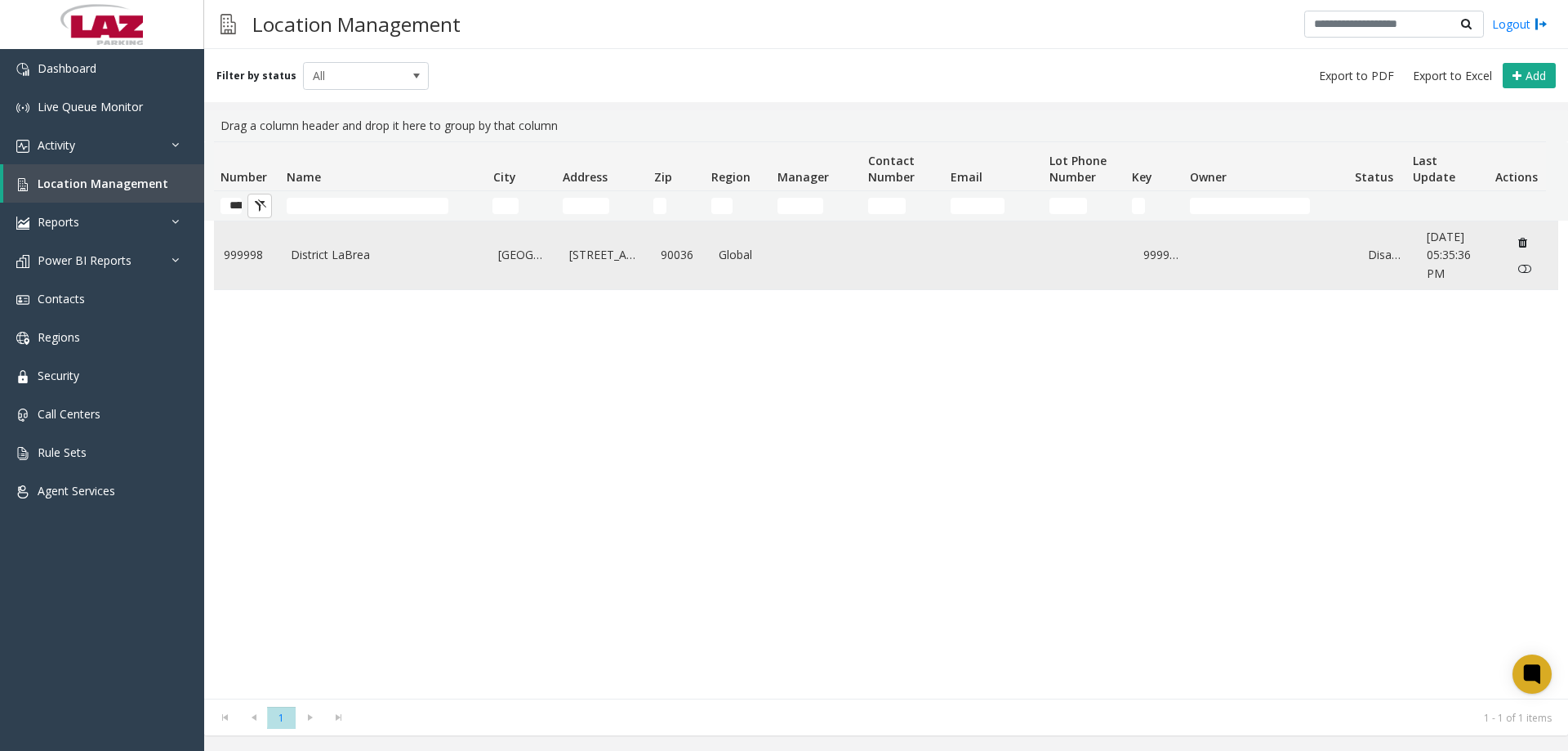
click at [339, 261] on link "District LaBrea" at bounding box center [385, 255] width 189 height 18
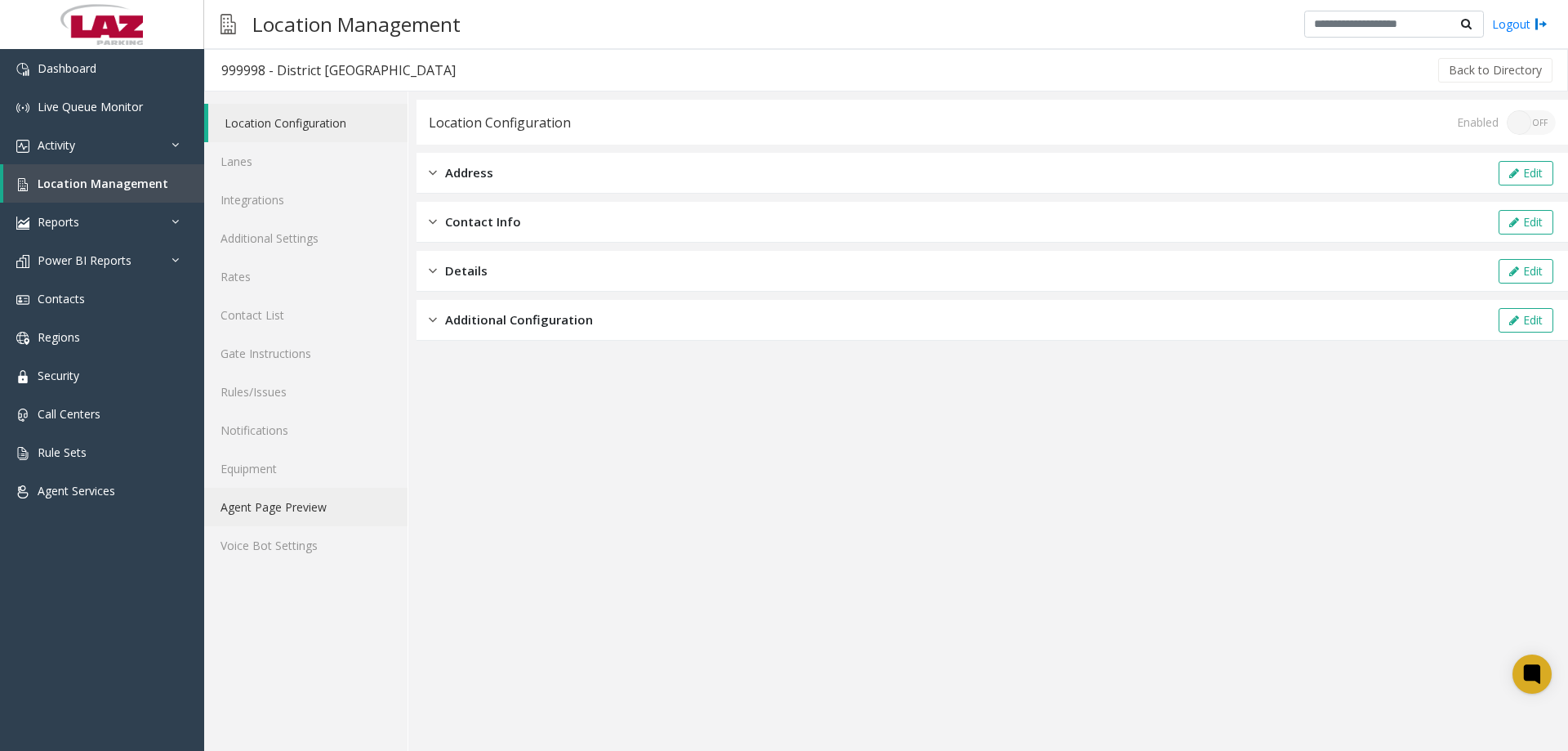
click at [294, 495] on link "Agent Page Preview" at bounding box center [305, 506] width 203 height 38
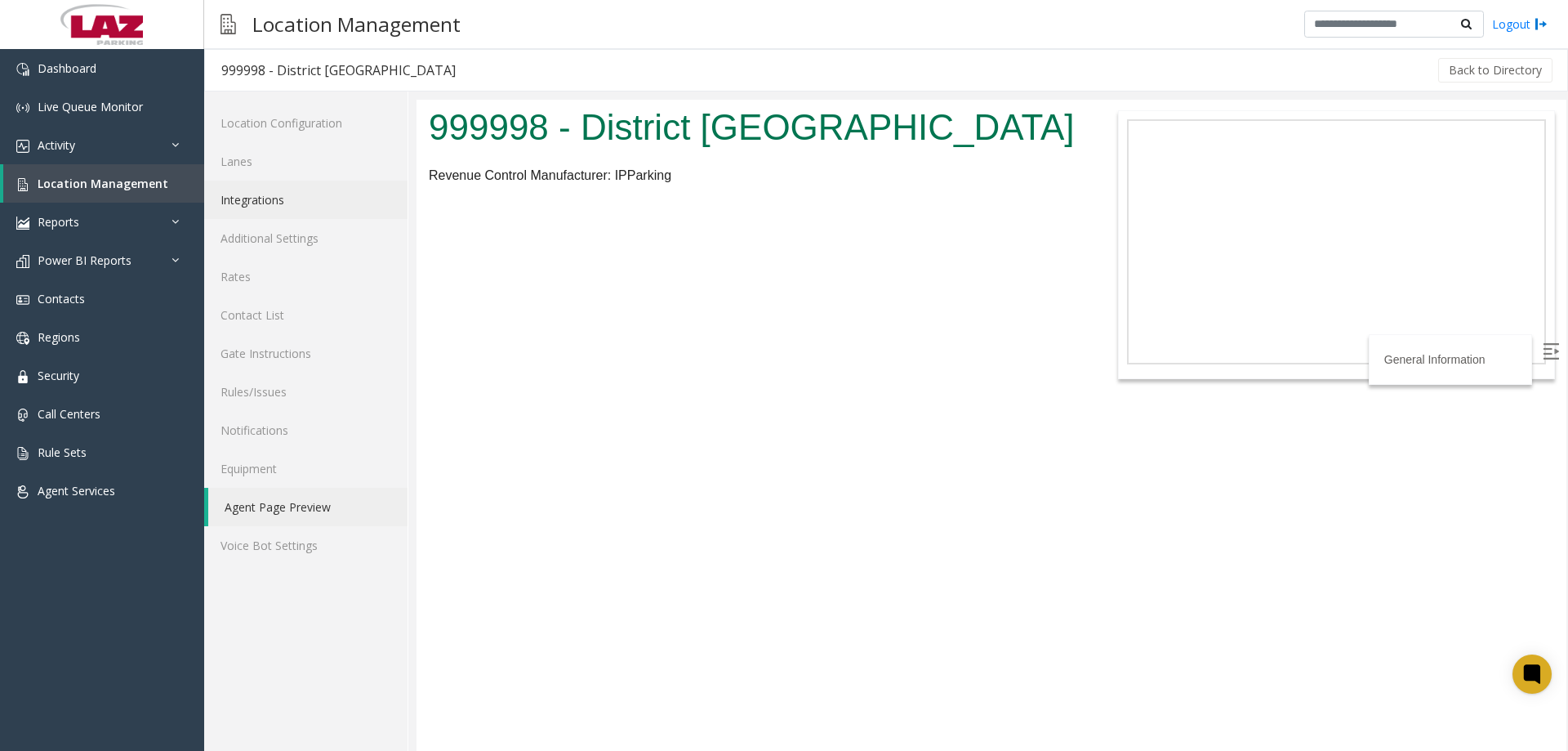
click at [277, 197] on link "Integrations" at bounding box center [305, 199] width 203 height 38
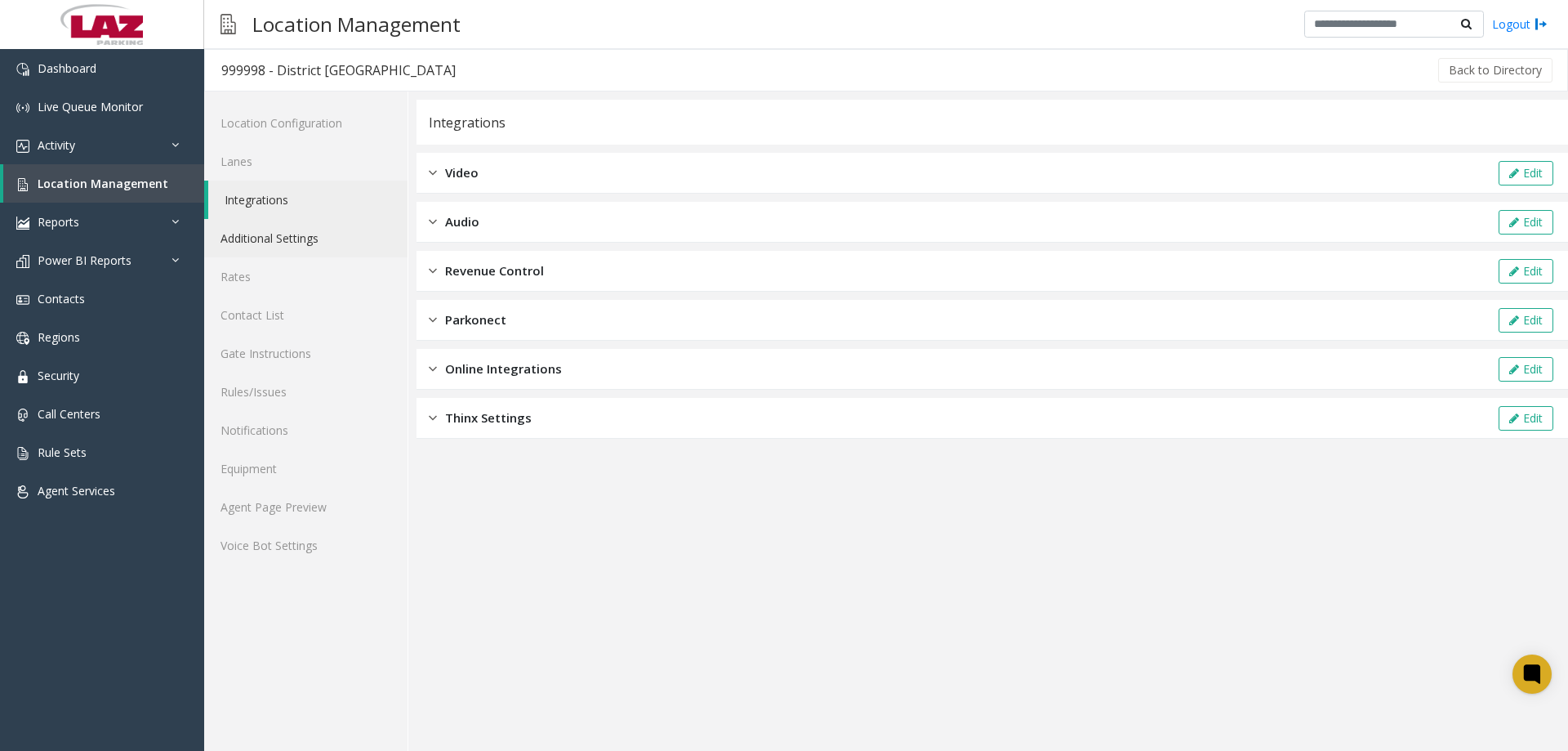
click at [288, 230] on link "Additional Settings" at bounding box center [305, 237] width 203 height 38
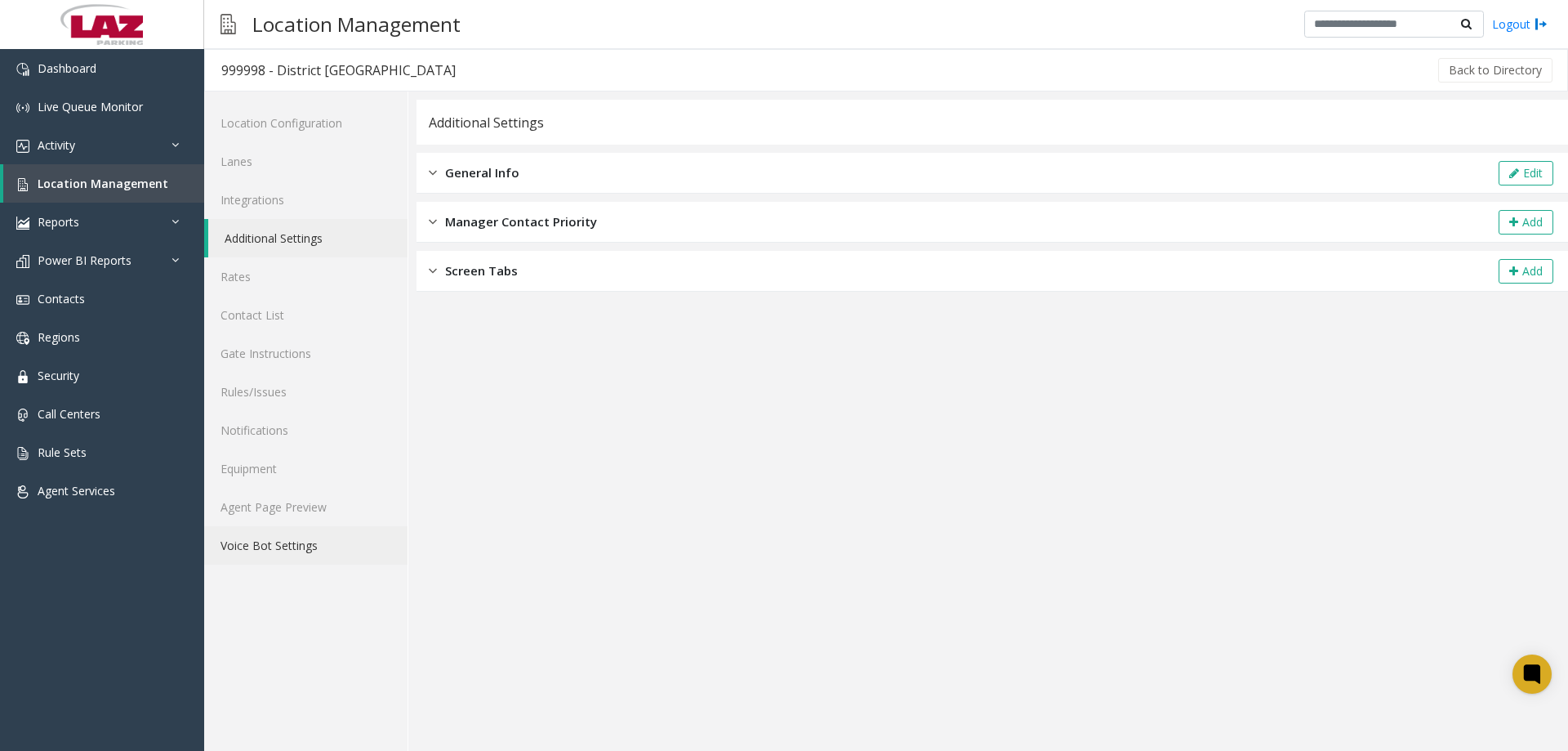
click at [277, 531] on link "Voice Bot Settings" at bounding box center [305, 545] width 203 height 38
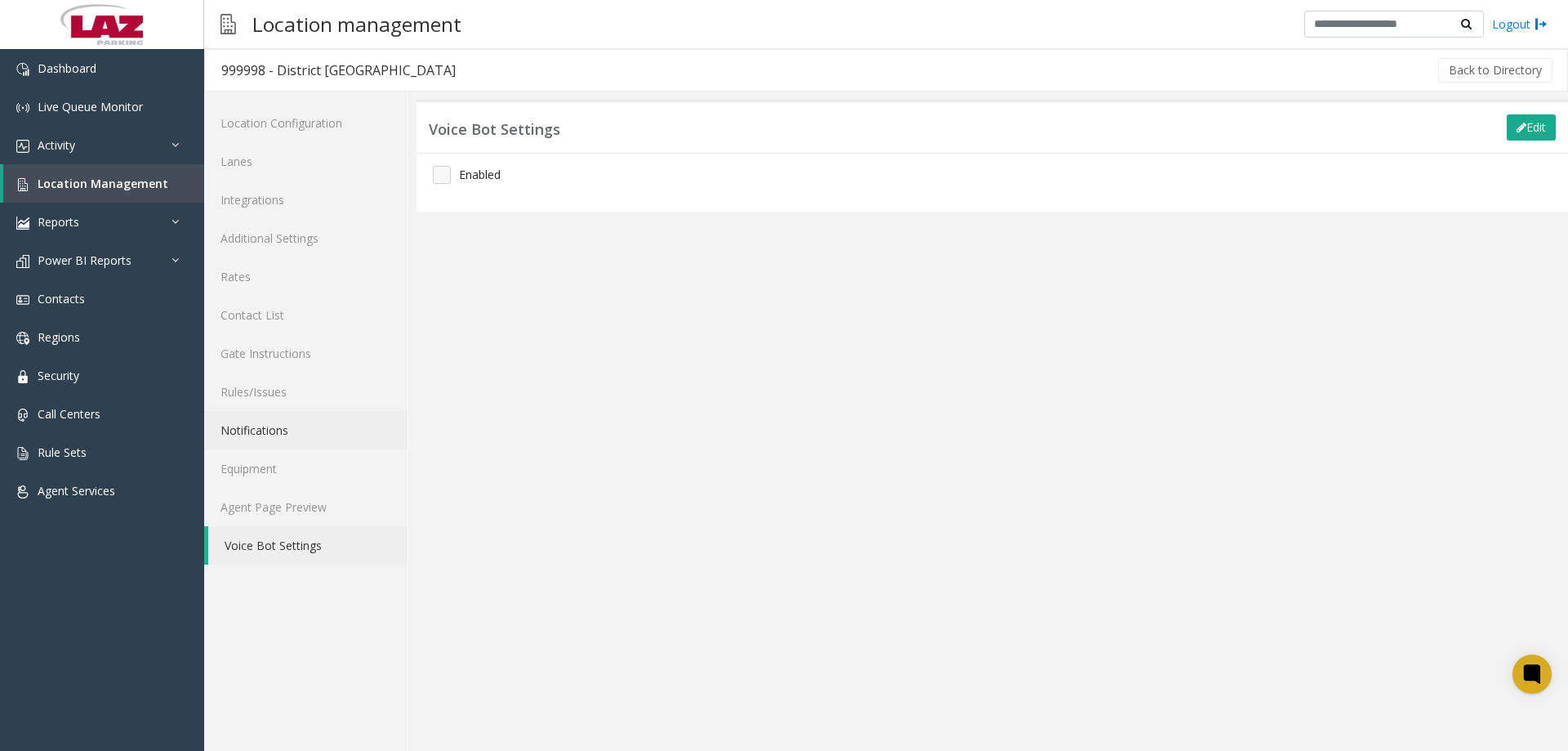
click at [270, 439] on link "Notifications" at bounding box center [305, 429] width 203 height 38
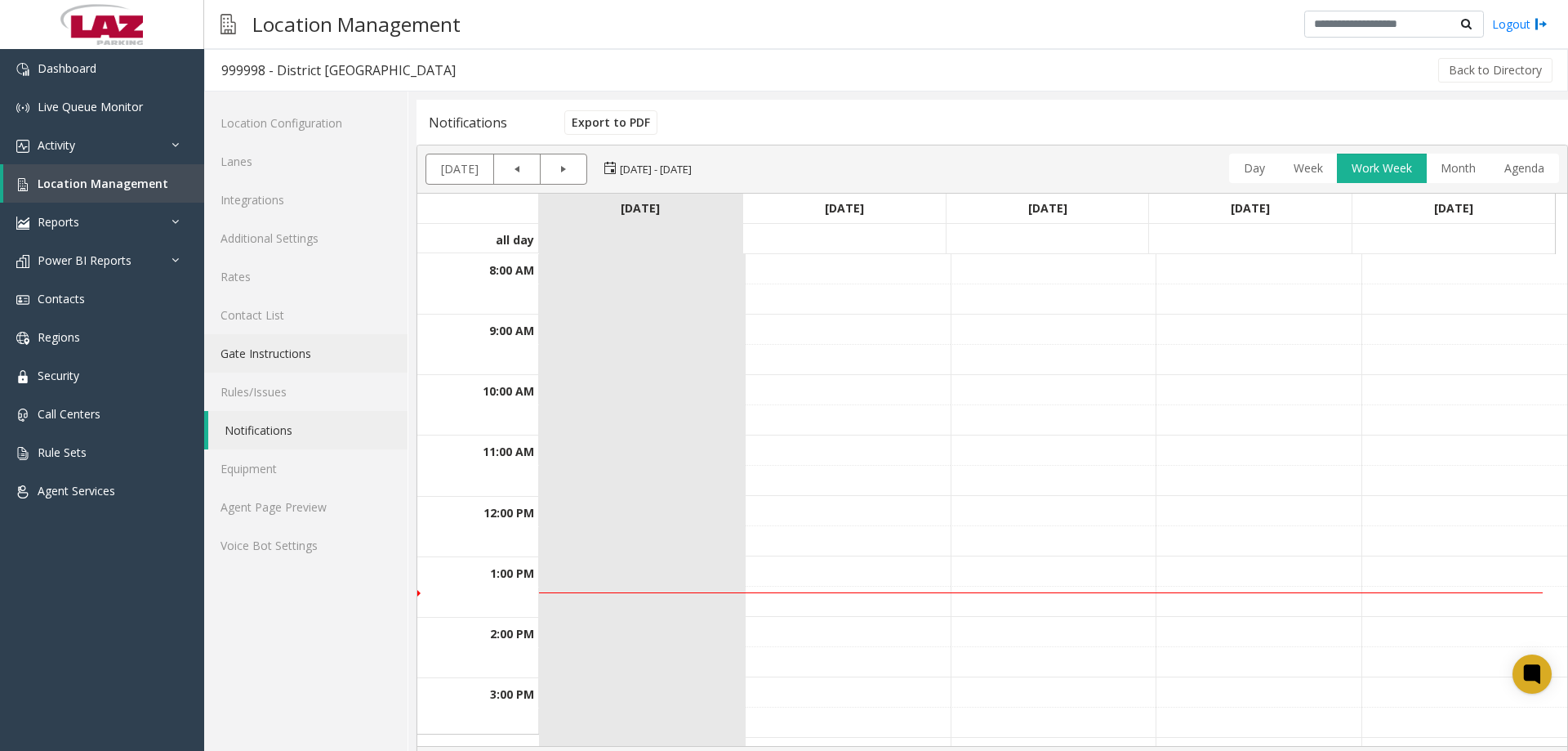
click at [267, 350] on link "Gate Instructions" at bounding box center [305, 352] width 203 height 38
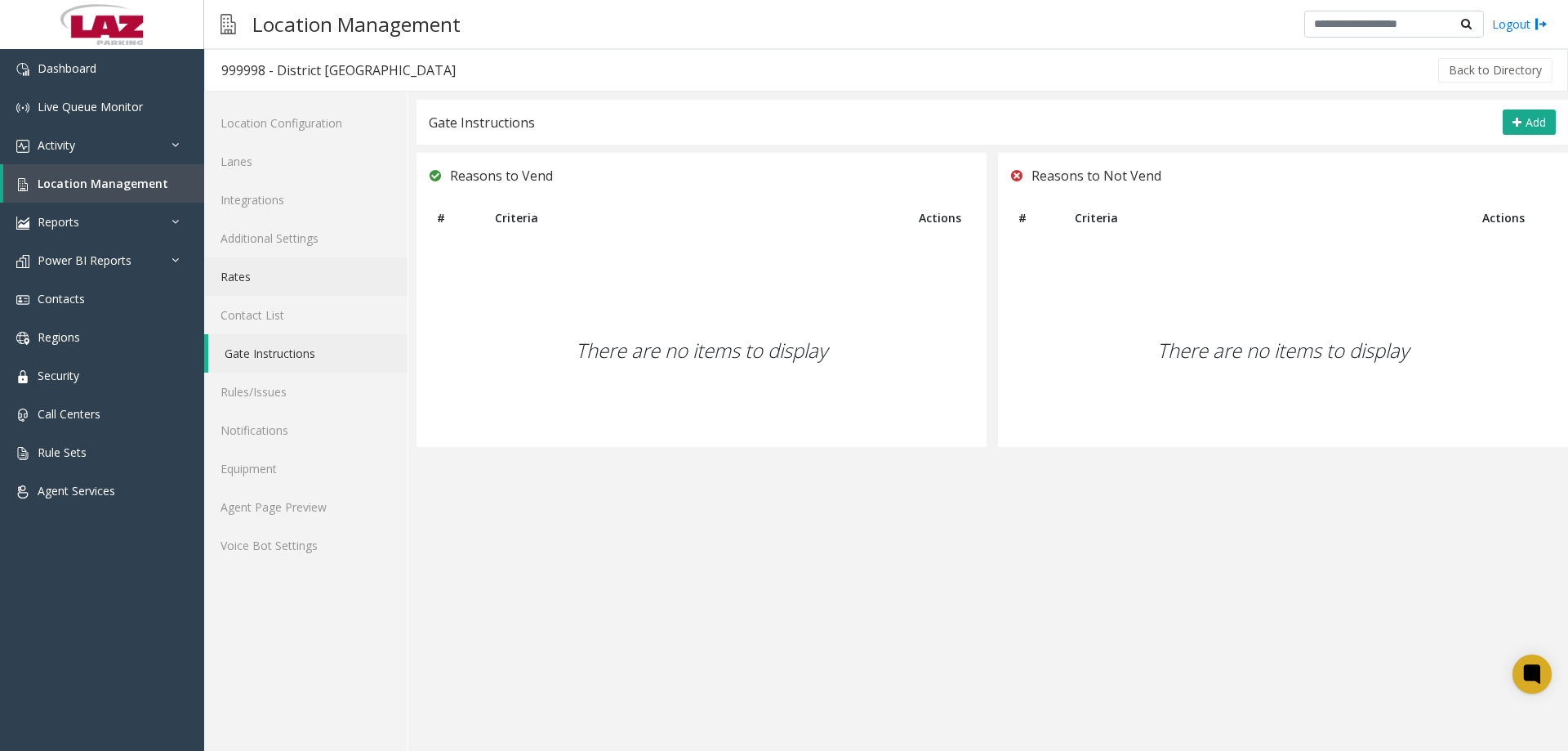
click at [286, 294] on link "Rates" at bounding box center [305, 275] width 203 height 38
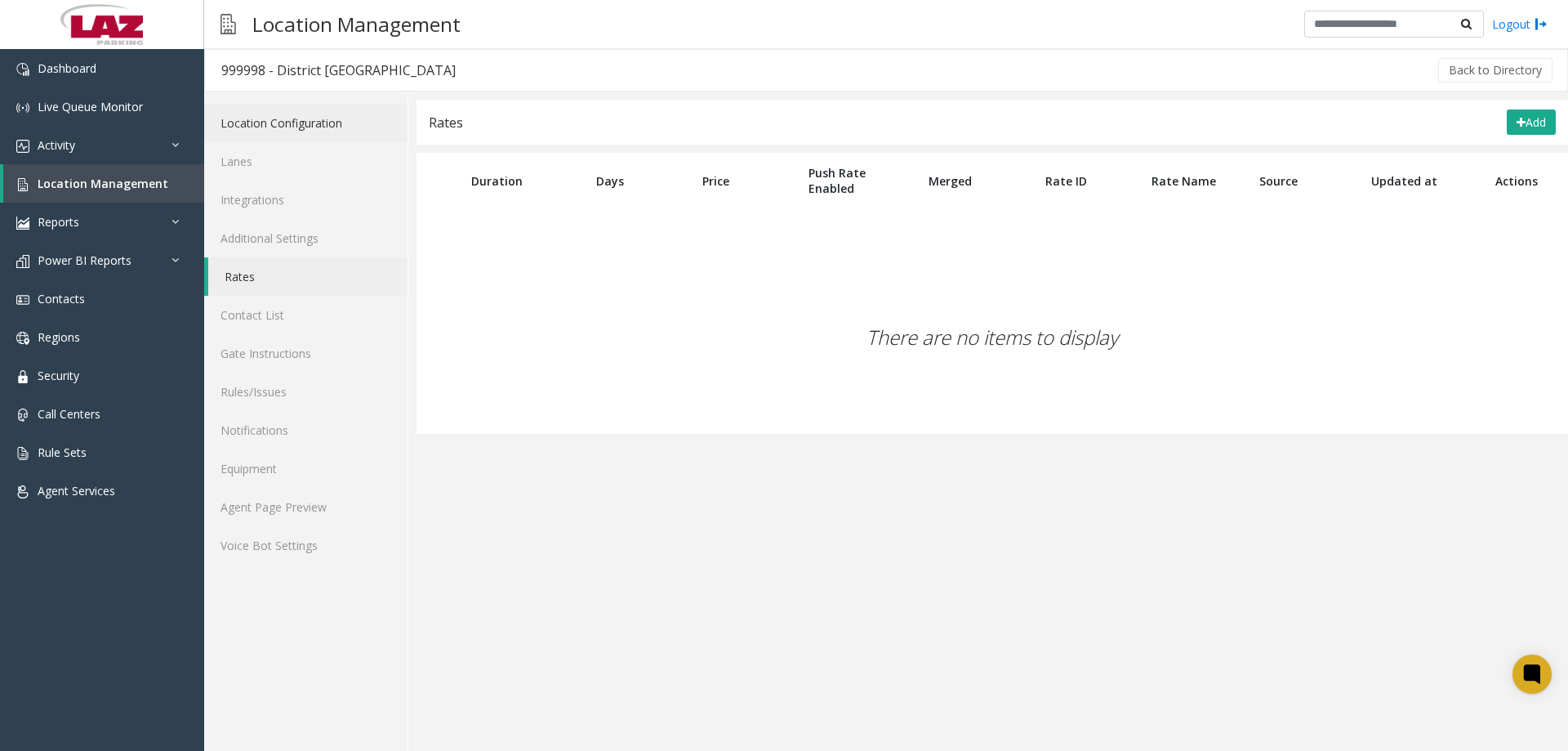
click at [288, 129] on link "Location Configuration" at bounding box center [305, 123] width 203 height 38
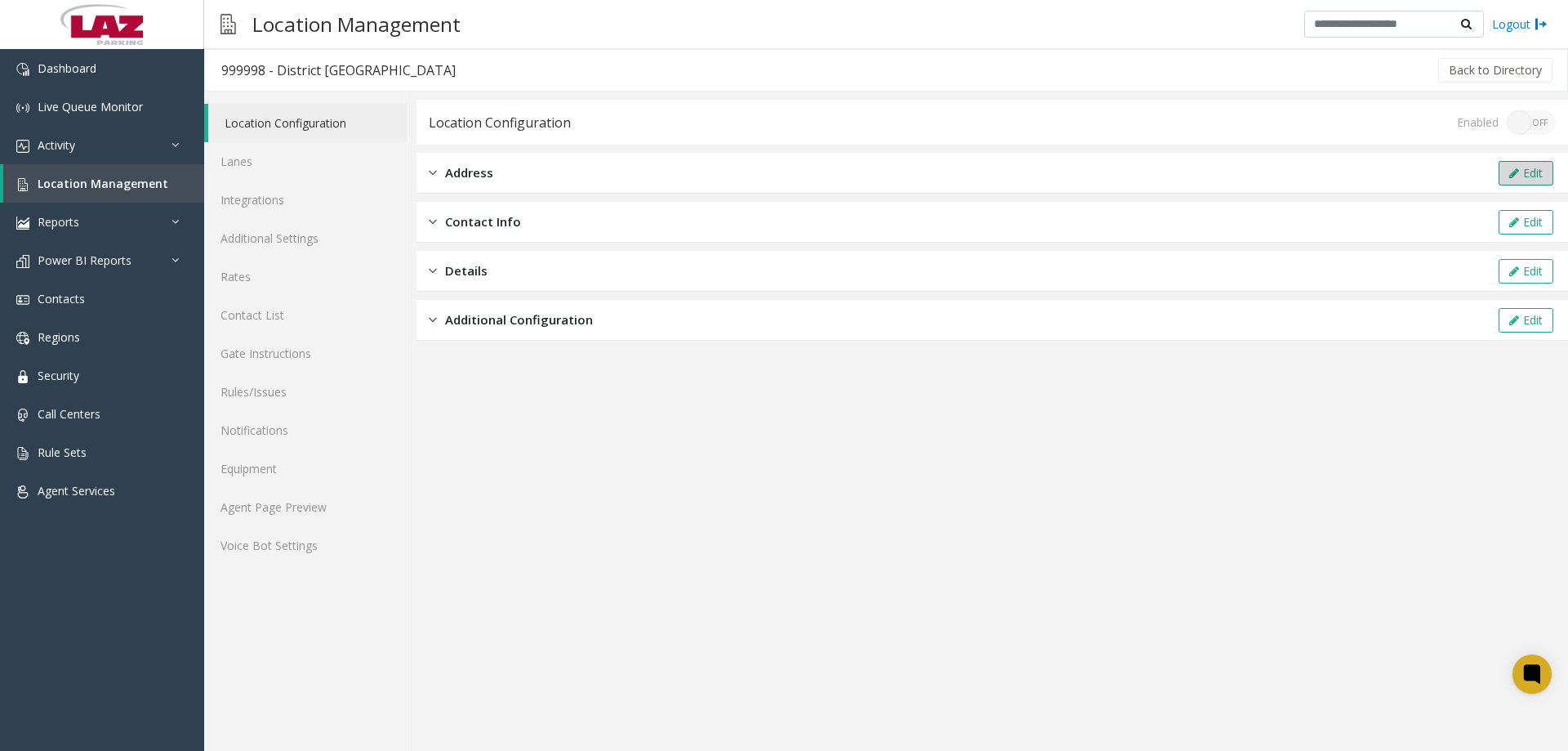
click at [1527, 164] on button "Edit" at bounding box center [1526, 172] width 54 height 24
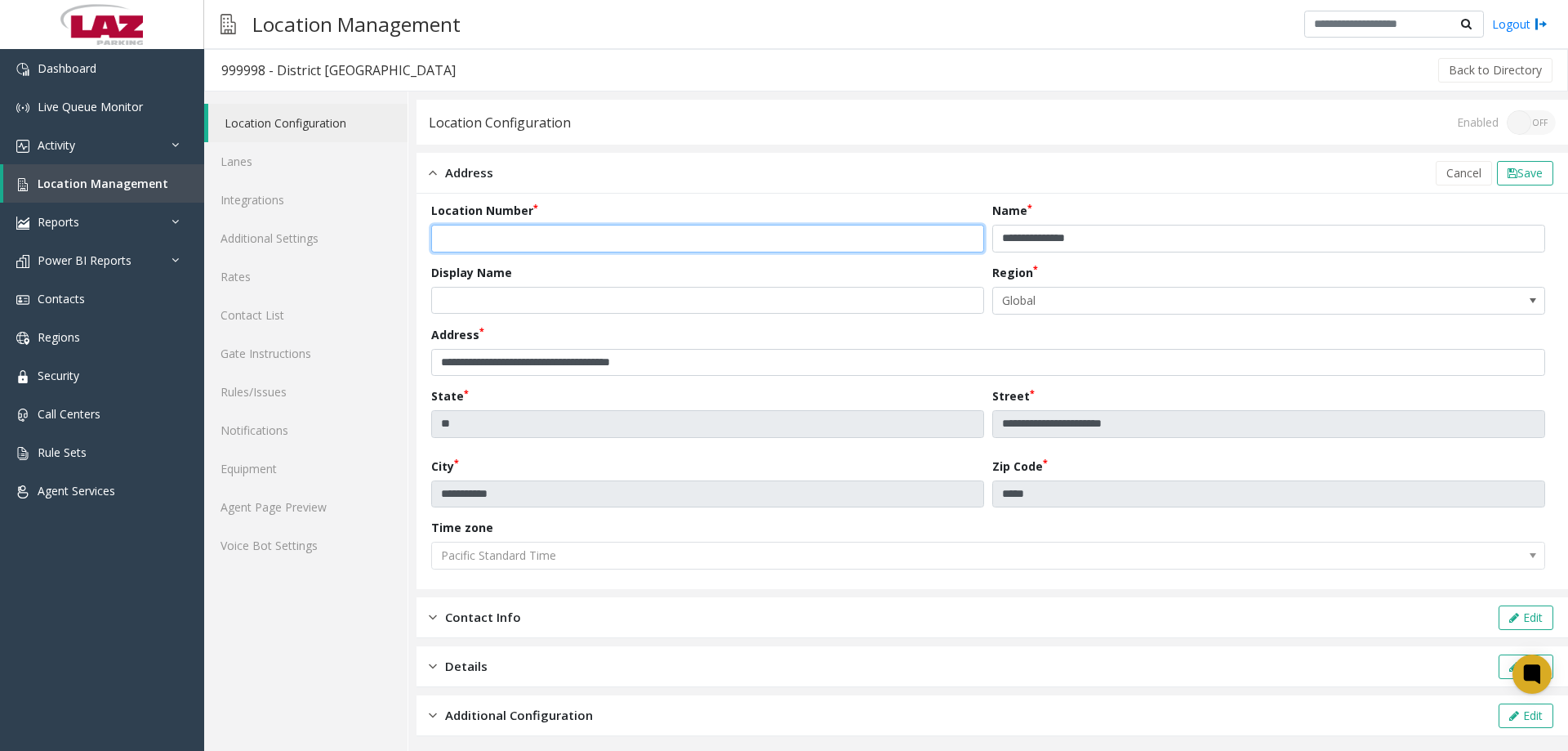
click at [552, 233] on input "******" at bounding box center [707, 238] width 552 height 28
type input "******"
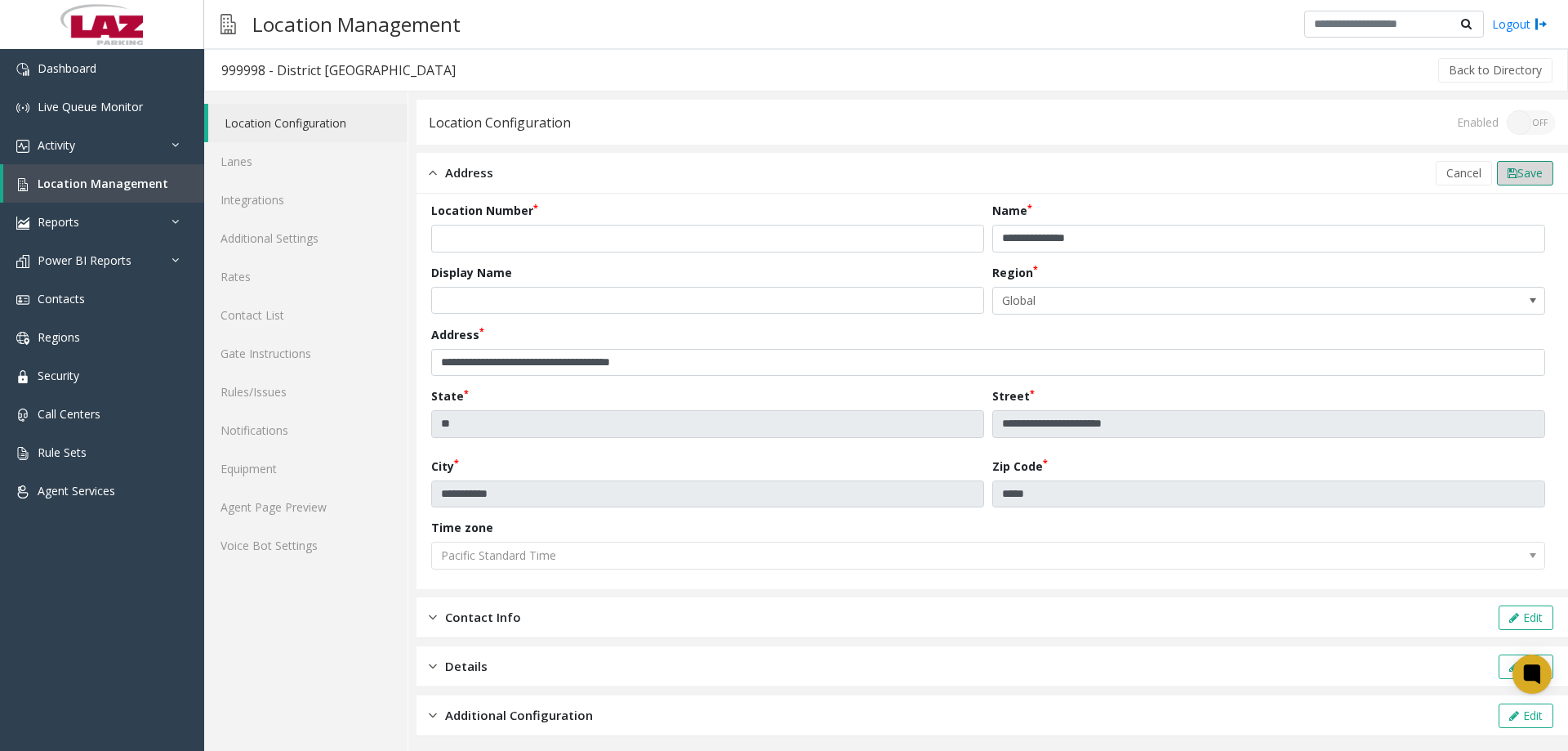
click at [1535, 172] on button "Save" at bounding box center [1525, 172] width 56 height 24
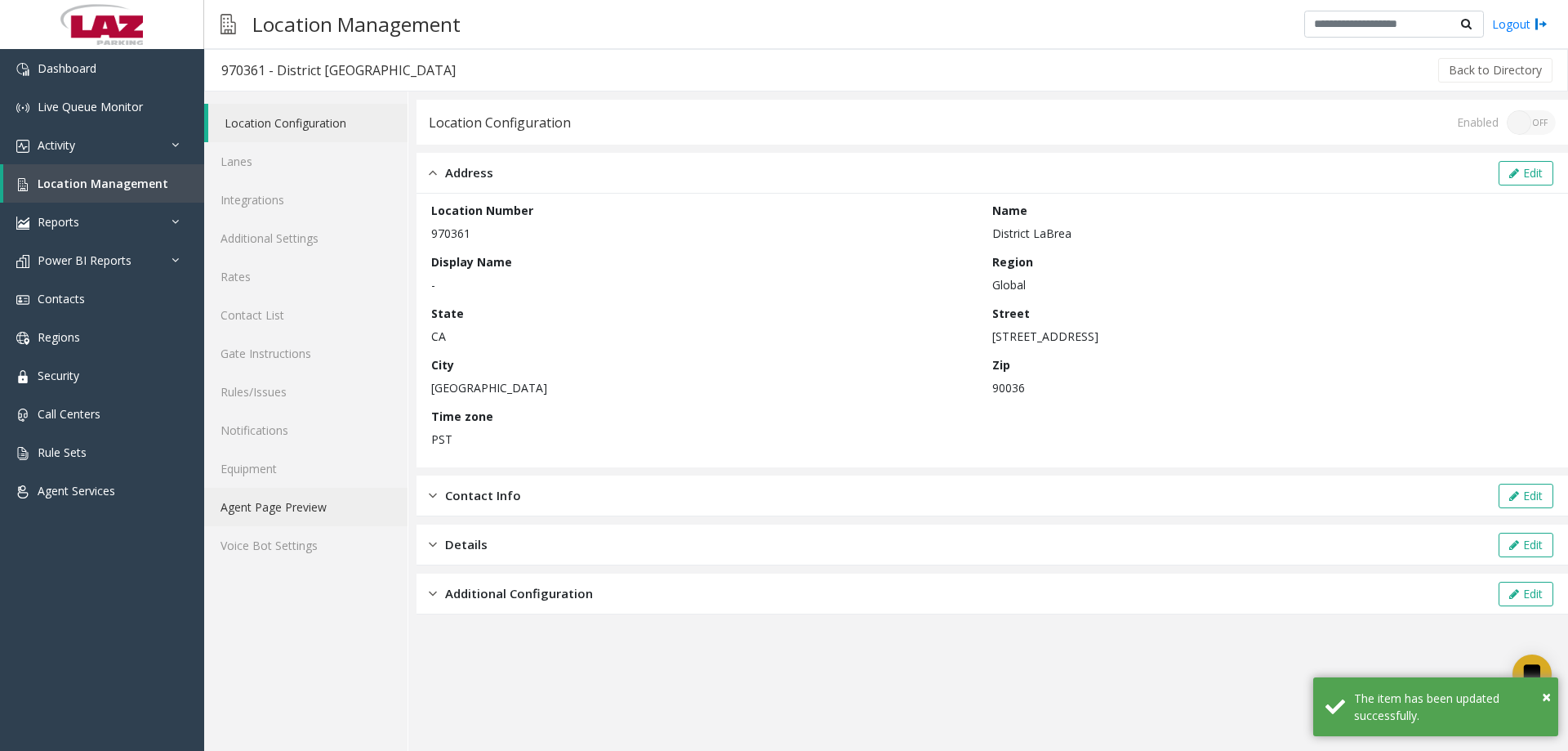
click at [275, 506] on link "Agent Page Preview" at bounding box center [305, 506] width 203 height 38
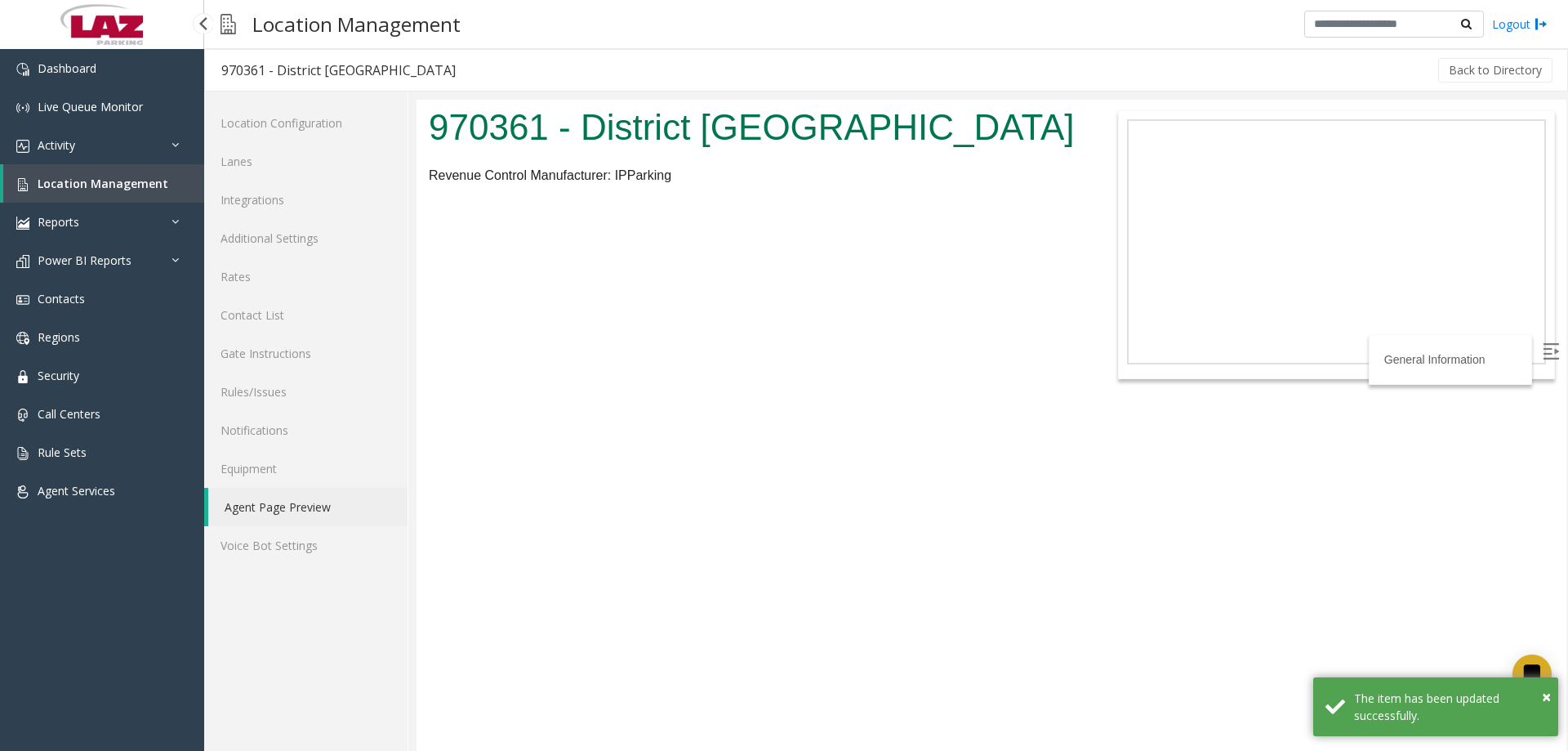
click at [59, 181] on span "Location Management" at bounding box center [103, 184] width 130 height 16
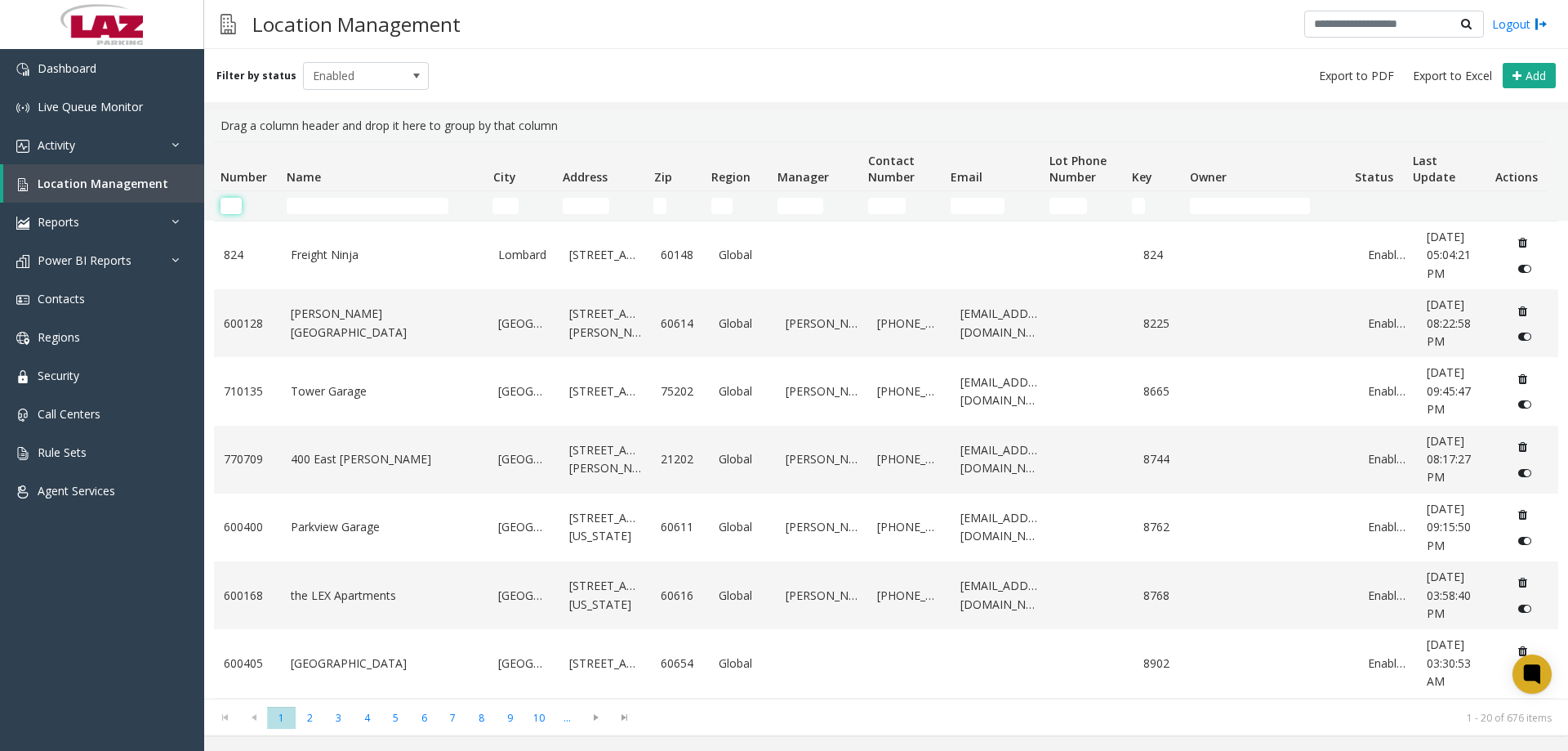
click at [236, 209] on input "Number Filter" at bounding box center [232, 205] width 21 height 17
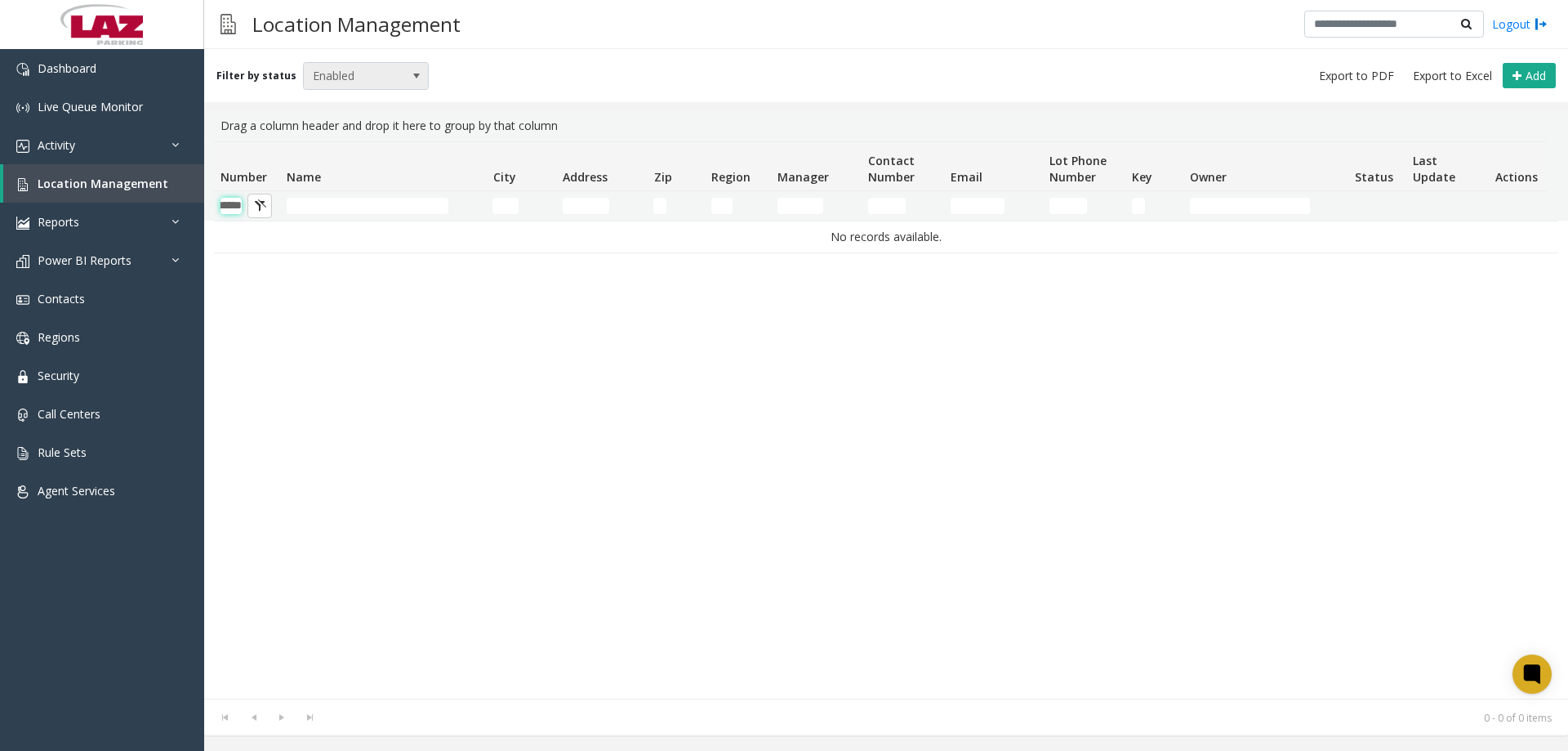
type input "******"
click at [369, 72] on span "Enabled" at bounding box center [353, 76] width 99 height 26
click at [331, 153] on li "Disabled" at bounding box center [358, 147] width 122 height 22
click at [649, 398] on div "[GEOGRAPHIC_DATA] [STREET_ADDRESS] Global 999998 Disabled [DATE] 05:36:02 PM" at bounding box center [886, 459] width 1344 height 478
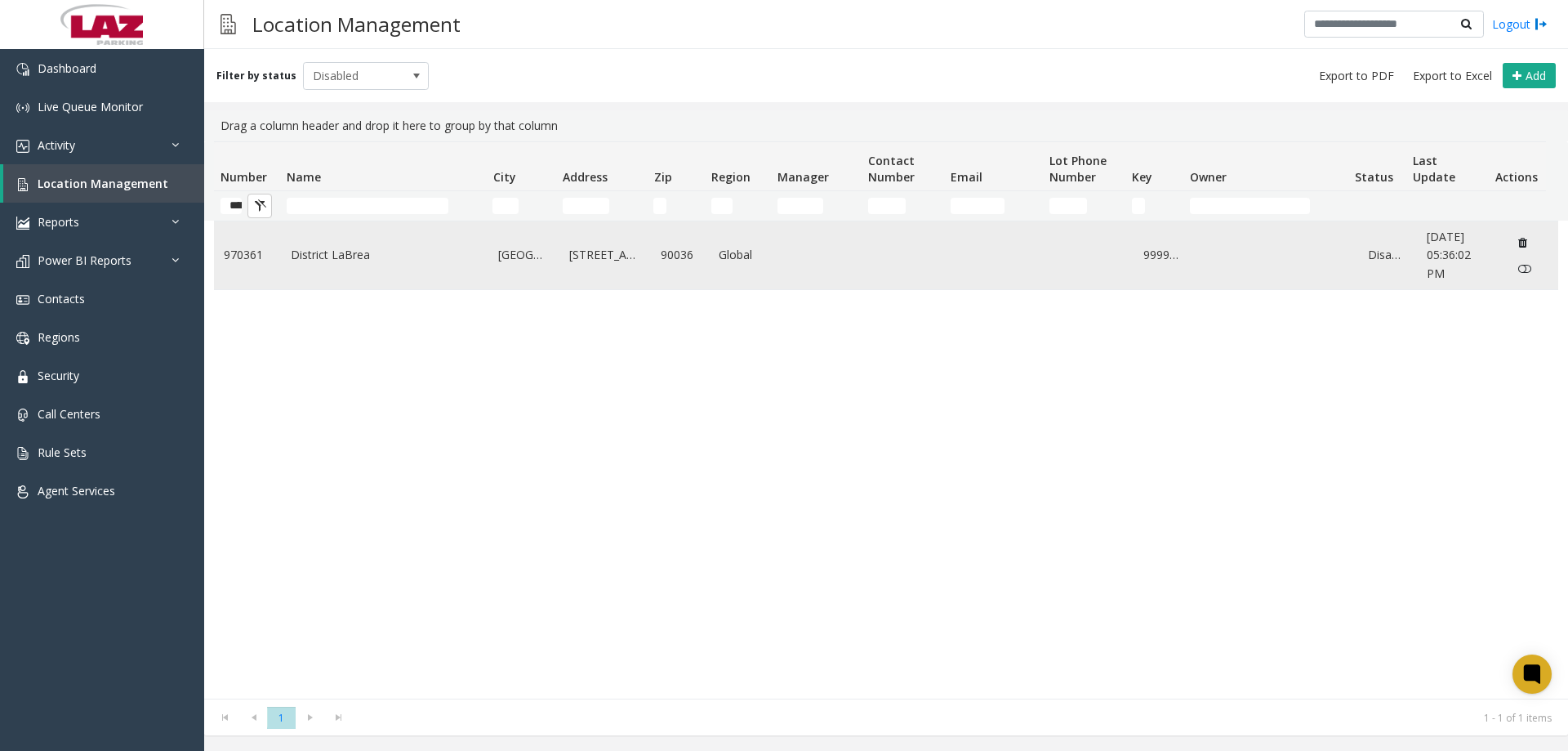
click at [339, 270] on td "District LaBrea" at bounding box center [385, 256] width 208 height 68
